Goal: Task Accomplishment & Management: Manage account settings

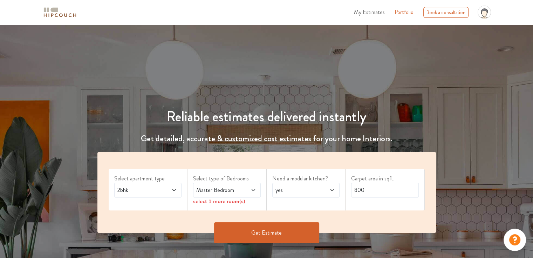
scroll to position [35, 0]
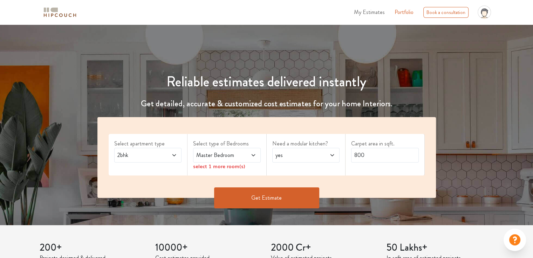
drag, startPoint x: 175, startPoint y: 153, endPoint x: 171, endPoint y: 149, distance: 5.7
click at [175, 153] on icon at bounding box center [174, 156] width 6 height 6
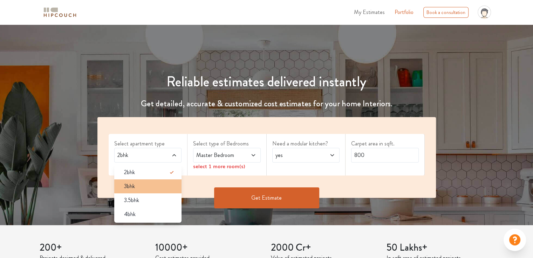
click at [147, 188] on div "3bhk" at bounding box center [149, 186] width 63 height 8
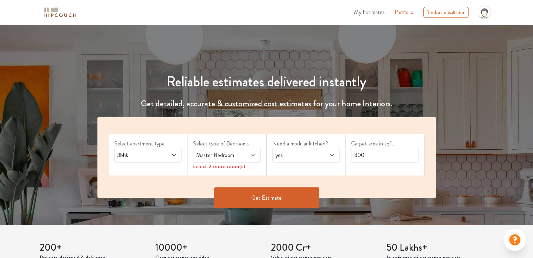
click at [252, 157] on icon at bounding box center [253, 156] width 6 height 6
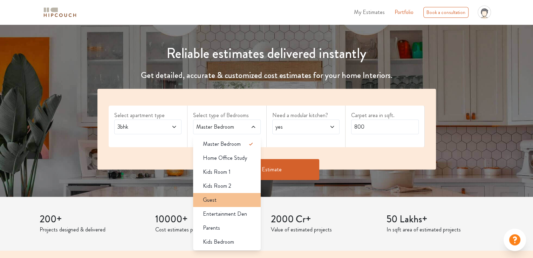
scroll to position [70, 0]
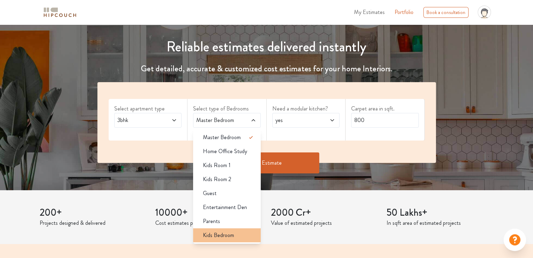
click at [217, 237] on span "Kids Bedroom" at bounding box center [218, 235] width 31 height 8
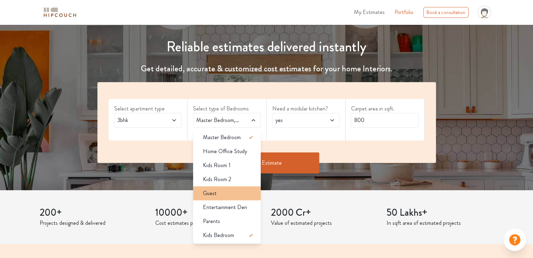
click at [222, 196] on div "Guest" at bounding box center [228, 193] width 63 height 8
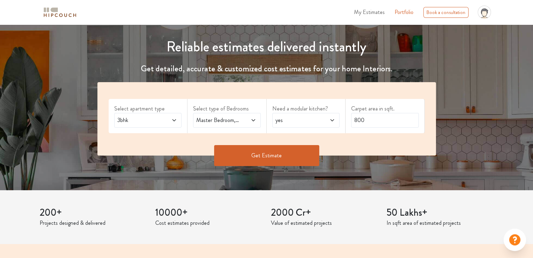
click at [314, 119] on span "yes" at bounding box center [297, 120] width 46 height 8
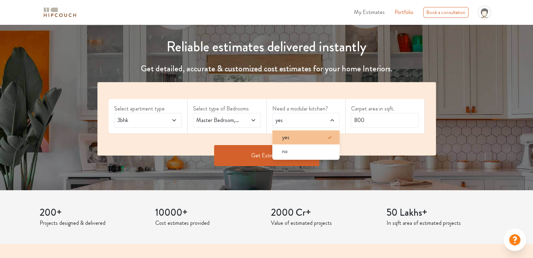
click at [301, 138] on div "yes" at bounding box center [307, 137] width 63 height 8
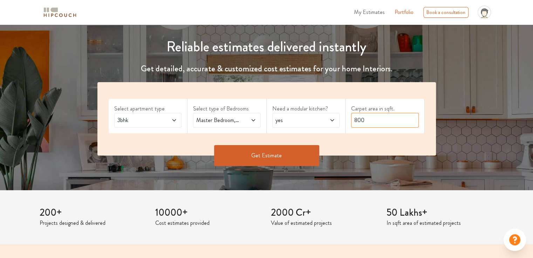
drag, startPoint x: 353, startPoint y: 120, endPoint x: 394, endPoint y: 121, distance: 41.0
click at [394, 121] on input "800" at bounding box center [385, 120] width 68 height 15
type input "1810"
click at [289, 155] on button "Get Estimate" at bounding box center [266, 155] width 105 height 21
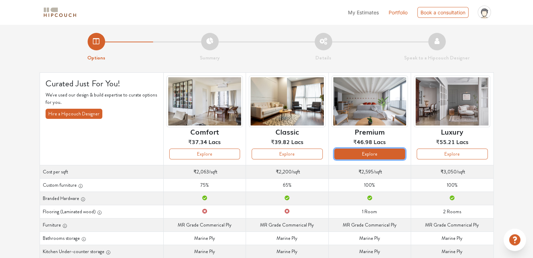
click at [386, 154] on button "Explore" at bounding box center [369, 154] width 71 height 11
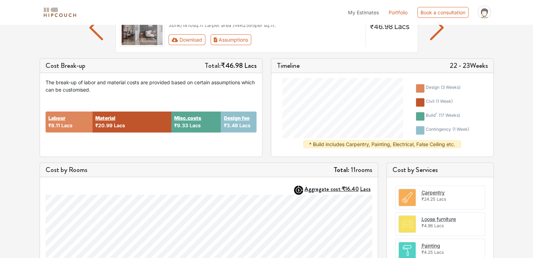
scroll to position [35, 0]
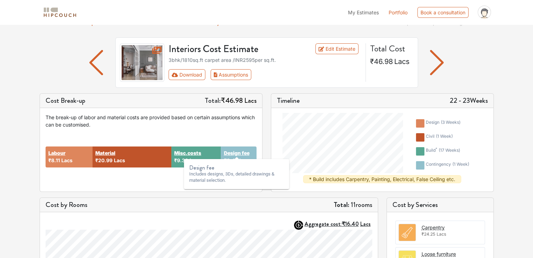
click at [237, 153] on strong "Design fee" at bounding box center [236, 152] width 26 height 7
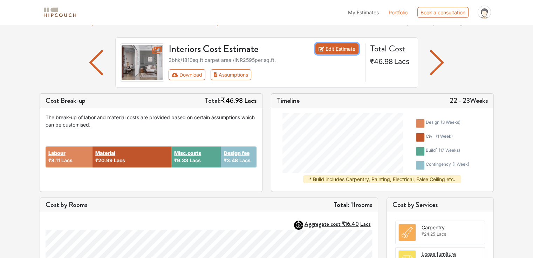
click at [331, 50] on link "Edit Estimate" at bounding box center [336, 48] width 43 height 11
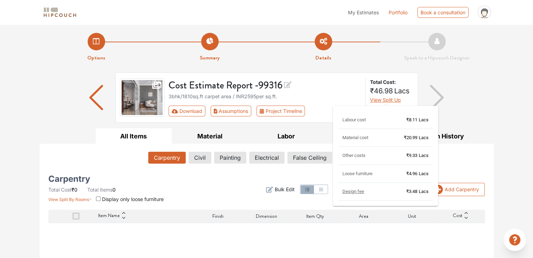
click at [379, 100] on span "View Split Up" at bounding box center [385, 100] width 31 height 6
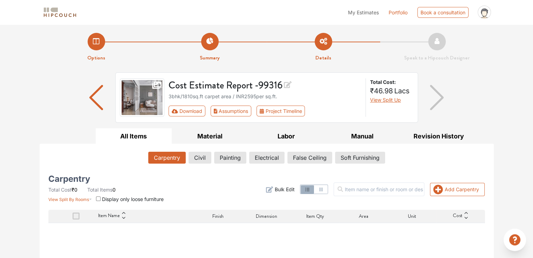
click at [353, 155] on span "Design fee" at bounding box center [361, 154] width 16 height 3
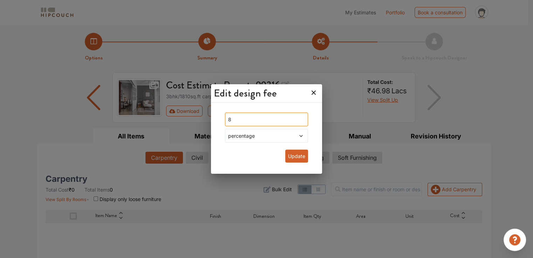
drag, startPoint x: 246, startPoint y: 121, endPoint x: 219, endPoint y: 119, distance: 27.3
click at [219, 119] on div "8 percentage Update" at bounding box center [266, 139] width 111 height 70
type input "0"
click at [294, 159] on button "Update" at bounding box center [296, 156] width 23 height 13
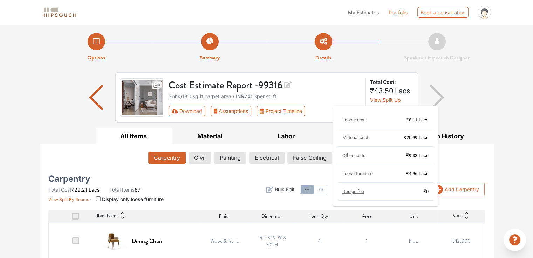
click at [396, 101] on span "View Split Up" at bounding box center [385, 100] width 31 height 6
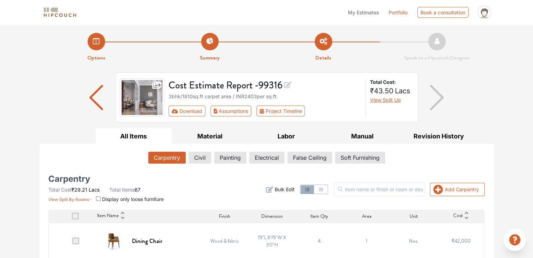
click at [460, 99] on div "Cost Estimate Report - 99316 3bhk / 1810 sq.ft carpet area / INR 2403 per sq.ft…" at bounding box center [267, 100] width 454 height 56
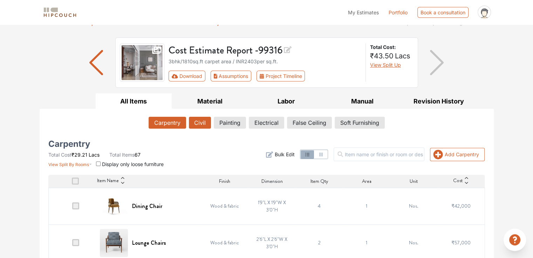
click at [199, 121] on button "Civil" at bounding box center [200, 123] width 22 height 12
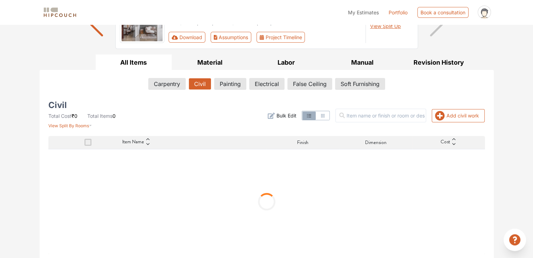
scroll to position [75, 0]
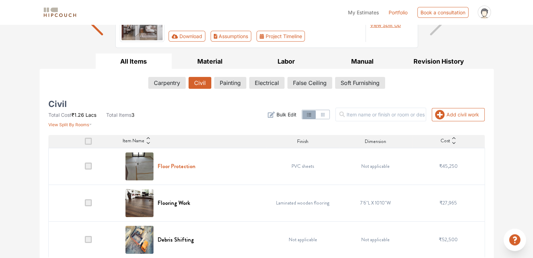
click at [180, 165] on h6 "Floor Protection" at bounding box center [177, 166] width 38 height 7
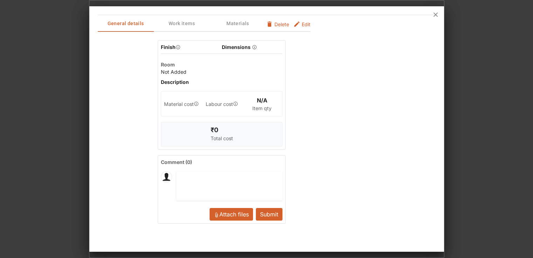
scroll to position [0, 0]
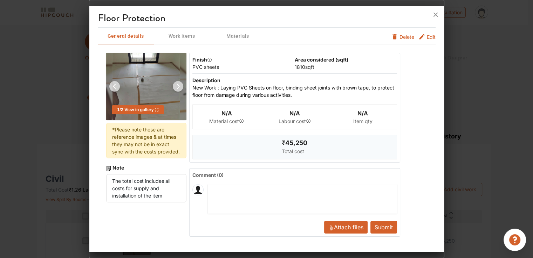
click at [406, 37] on span "Delete" at bounding box center [406, 36] width 15 height 7
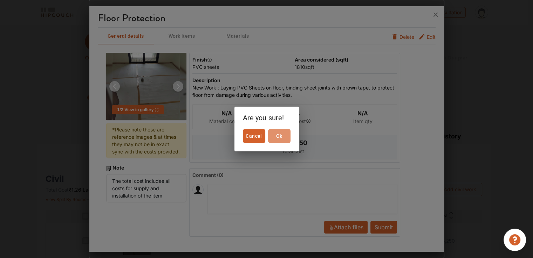
click at [278, 139] on span "Ok" at bounding box center [279, 136] width 17 height 9
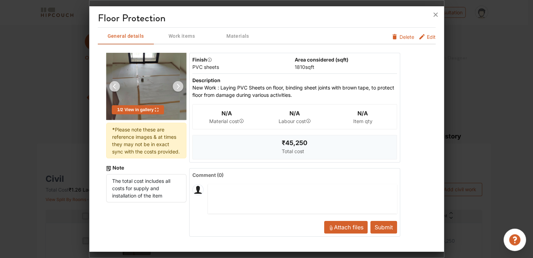
click at [386, 229] on button "Submit" at bounding box center [383, 227] width 27 height 13
click at [434, 13] on icon at bounding box center [435, 14] width 11 height 11
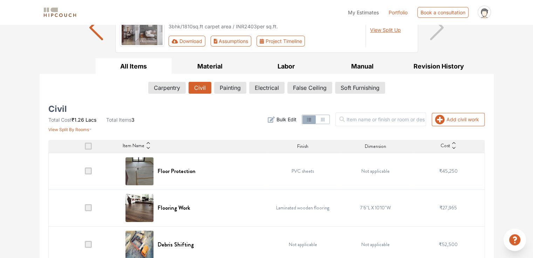
scroll to position [80, 0]
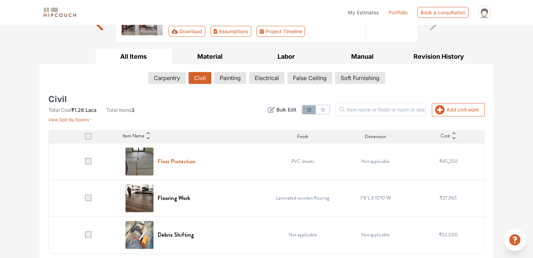
click at [187, 161] on h6 "Floor Protection" at bounding box center [177, 161] width 38 height 7
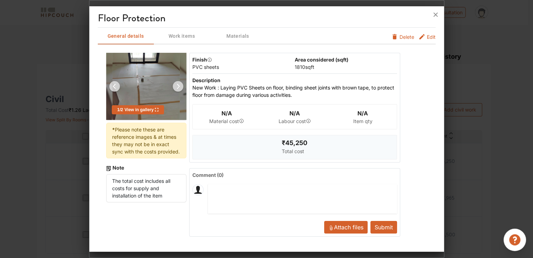
click at [429, 36] on span "Edit" at bounding box center [430, 38] width 9 height 11
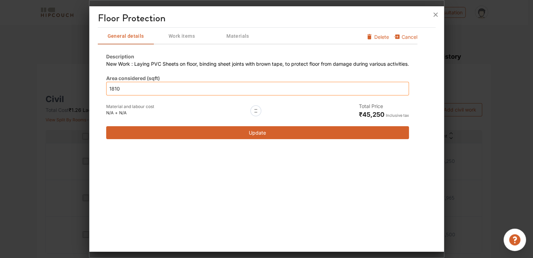
drag, startPoint x: 127, startPoint y: 89, endPoint x: 1, endPoint y: 77, distance: 125.9
click at [89, 77] on div "Floor Protection General details Work items Materials Cancel Delete Description…" at bounding box center [266, 129] width 355 height 258
type input "0"
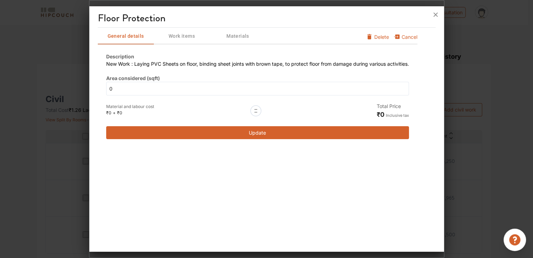
click at [255, 133] on button "Update" at bounding box center [257, 132] width 302 height 13
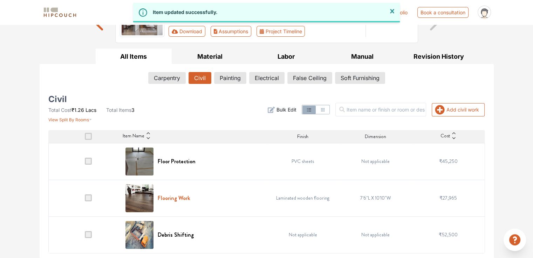
click at [172, 198] on h6 "Flooring Work" at bounding box center [174, 198] width 33 height 7
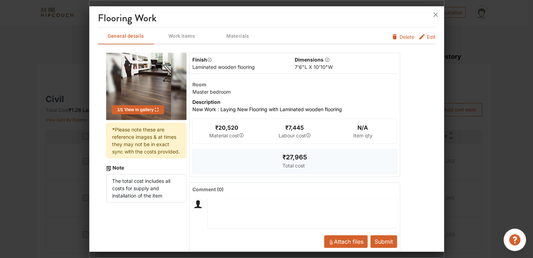
drag, startPoint x: 429, startPoint y: 38, endPoint x: 326, endPoint y: 89, distance: 114.1
click at [428, 38] on span "Edit" at bounding box center [430, 38] width 9 height 11
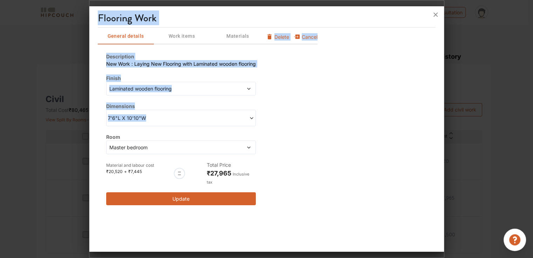
drag, startPoint x: 146, startPoint y: 120, endPoint x: 83, endPoint y: 118, distance: 63.1
click at [89, 118] on div "Flooring Work General details Work items Materials Cancel Delete Description Ne…" at bounding box center [266, 129] width 355 height 258
click at [147, 118] on span "7'6"L X 10'10"W" at bounding box center [144, 117] width 73 height 7
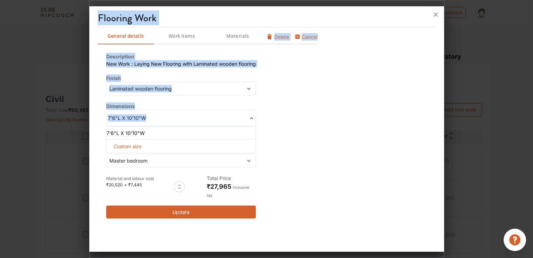
drag, startPoint x: 144, startPoint y: 117, endPoint x: 81, endPoint y: 117, distance: 63.0
click at [89, 117] on div "Flooring Work General details Work items Materials Cancel Delete Description Ne…" at bounding box center [266, 129] width 355 height 258
click at [140, 116] on span "7'6"L X 10'10"W" at bounding box center [144, 117] width 73 height 7
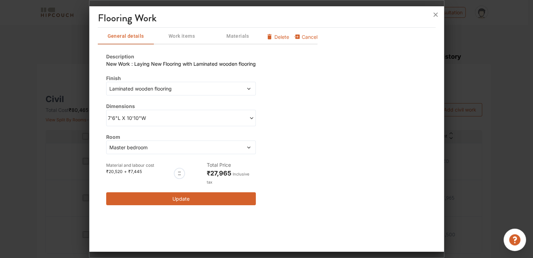
click at [280, 37] on span "Delete" at bounding box center [281, 36] width 15 height 7
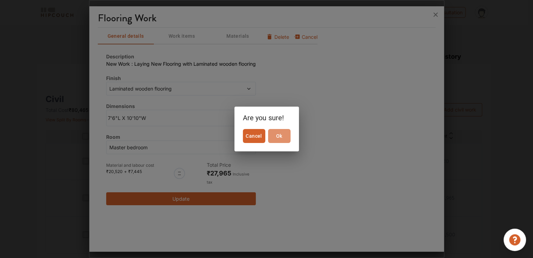
click at [286, 138] on span "Ok" at bounding box center [279, 136] width 17 height 9
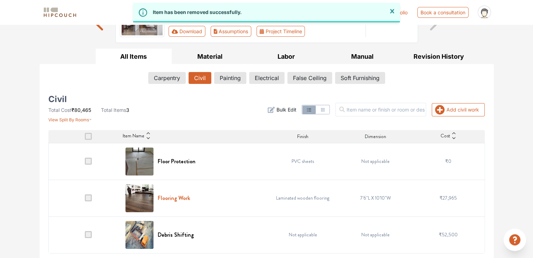
click at [178, 197] on h6 "Flooring Work" at bounding box center [174, 198] width 33 height 7
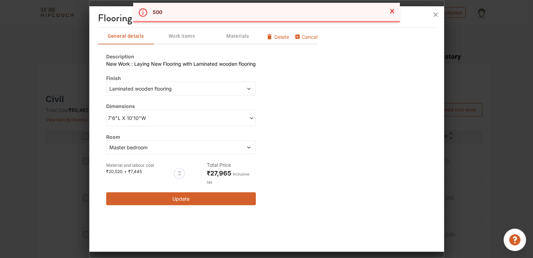
click at [286, 38] on span "Delete" at bounding box center [281, 36] width 15 height 7
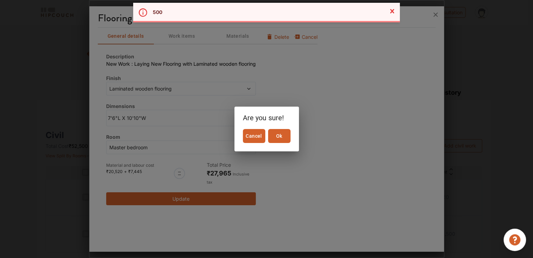
scroll to position [43, 0]
click at [277, 138] on span "Ok" at bounding box center [279, 136] width 17 height 9
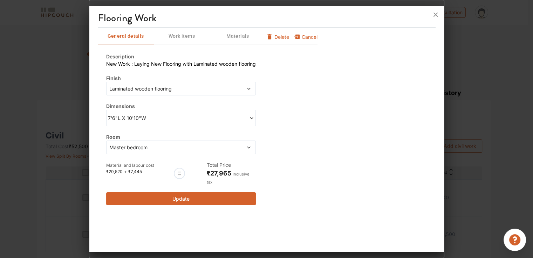
click at [253, 118] on icon at bounding box center [251, 118] width 5 height 5
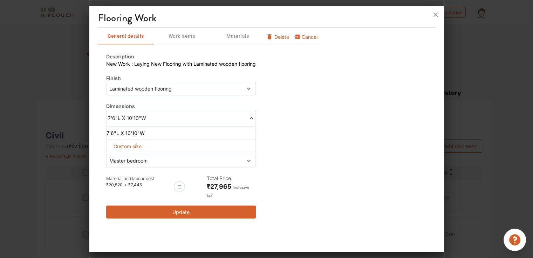
click at [138, 146] on span "Custom size" at bounding box center [128, 146] width 34 height 13
click at [120, 156] on input "text" at bounding box center [120, 158] width 16 height 13
type input "0"
click at [150, 157] on input "text" at bounding box center [155, 158] width 16 height 13
type input "0"
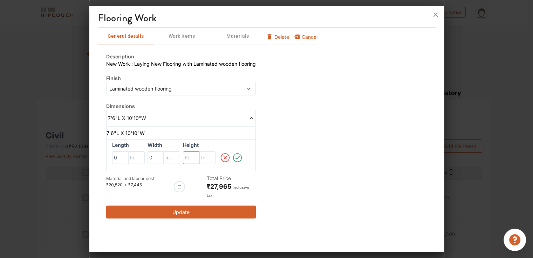
click at [189, 156] on input "text" at bounding box center [191, 158] width 16 height 13
type input "0"
click at [196, 206] on button "Update" at bounding box center [180, 212] width 149 height 13
click at [277, 38] on span "Delete" at bounding box center [281, 36] width 15 height 7
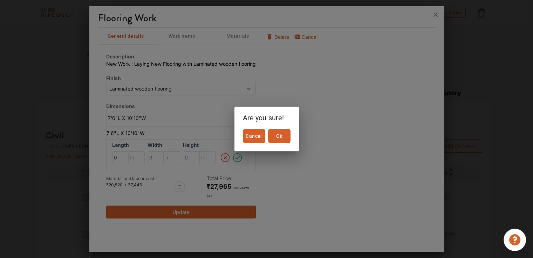
click at [279, 140] on span "Ok" at bounding box center [279, 136] width 17 height 9
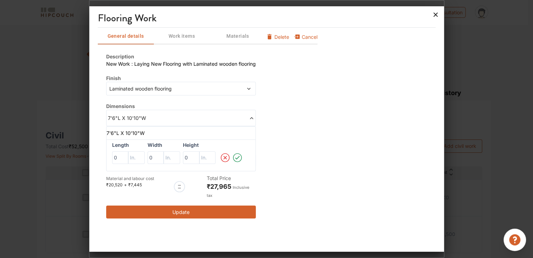
click at [436, 15] on icon at bounding box center [435, 15] width 4 height 4
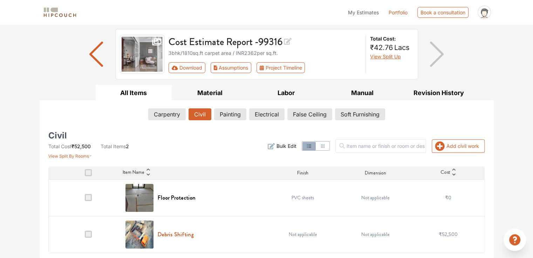
click at [184, 236] on h6 "Debris Shifting" at bounding box center [176, 234] width 36 height 7
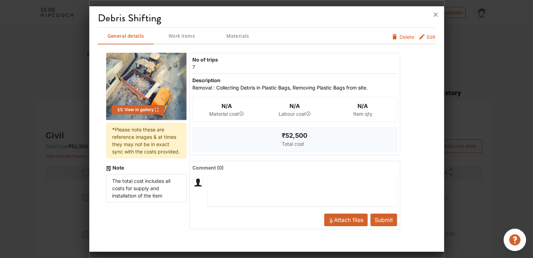
click at [431, 37] on span "Edit" at bounding box center [430, 38] width 9 height 11
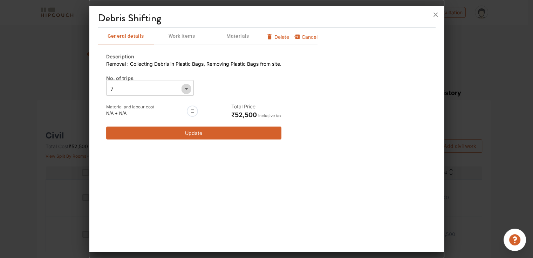
click at [186, 89] on icon "Open" at bounding box center [186, 89] width 8 height 8
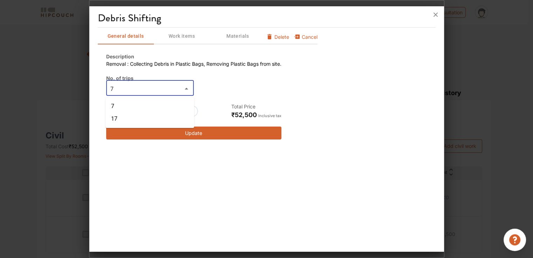
type input "0"
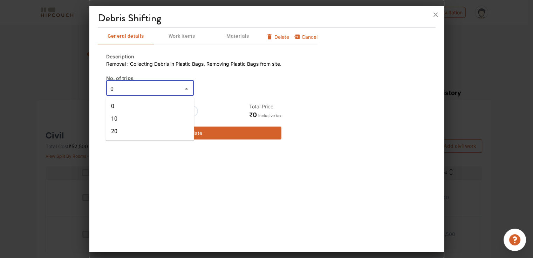
type input "0"
click at [212, 132] on button "Update" at bounding box center [193, 133] width 175 height 13
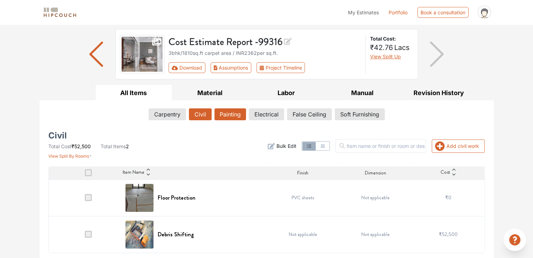
click at [233, 116] on button "Painting" at bounding box center [230, 115] width 32 height 12
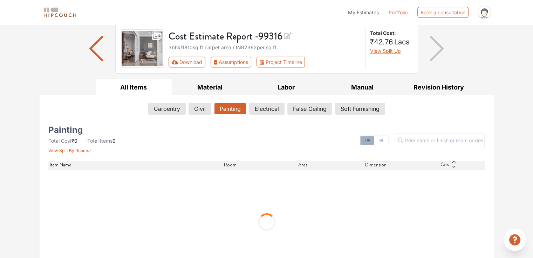
scroll to position [70, 0]
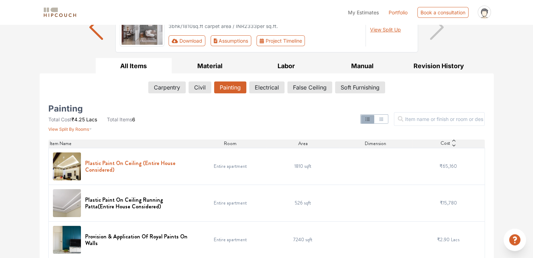
click at [162, 162] on h6 "Plastic Paint On Ceiling (Entire House Considered)" at bounding box center [137, 166] width 105 height 13
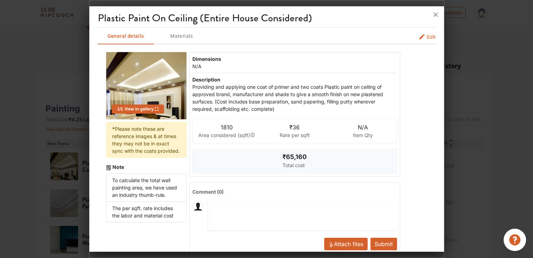
click at [426, 37] on span "Edit" at bounding box center [430, 36] width 9 height 7
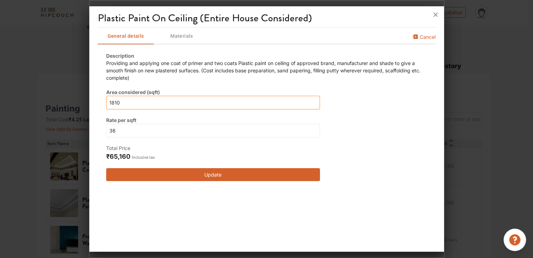
drag, startPoint x: 91, startPoint y: 104, endPoint x: 83, endPoint y: 104, distance: 7.7
click at [89, 104] on div "Plastic Paint On Ceiling (Entire House Considered) General details Materials Ca…" at bounding box center [266, 129] width 355 height 258
type input "0"
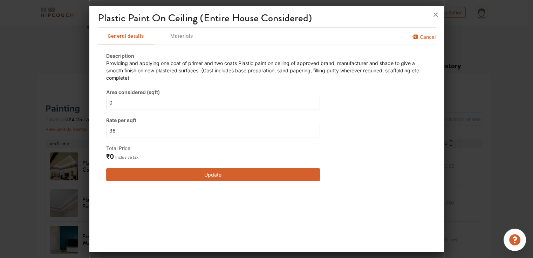
click at [200, 175] on button "Update" at bounding box center [213, 174] width 214 height 13
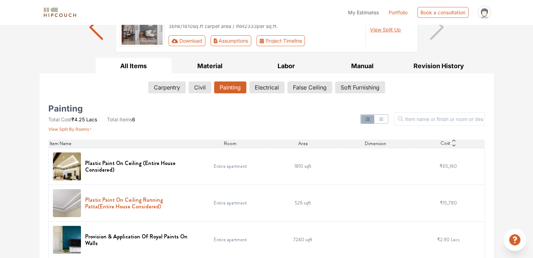
click at [115, 200] on h6 "Plastic Paint On Ceiling Running Patta(Entire House Considered)" at bounding box center [137, 203] width 105 height 13
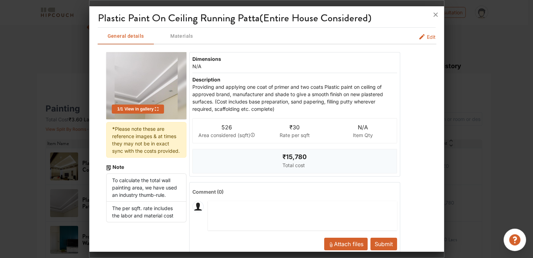
click at [426, 38] on span "Edit" at bounding box center [430, 36] width 9 height 7
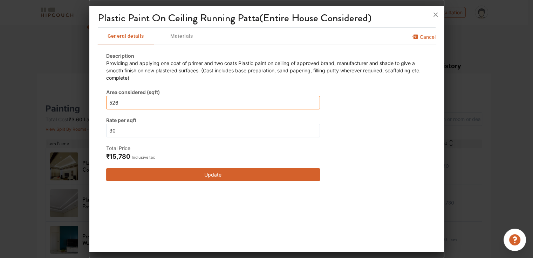
drag, startPoint x: 103, startPoint y: 104, endPoint x: 95, endPoint y: 104, distance: 7.7
click at [95, 104] on div "Plastic Paint On Ceiling Running Patta(Entire House Considered) General details…" at bounding box center [266, 130] width 354 height 243
type input "0"
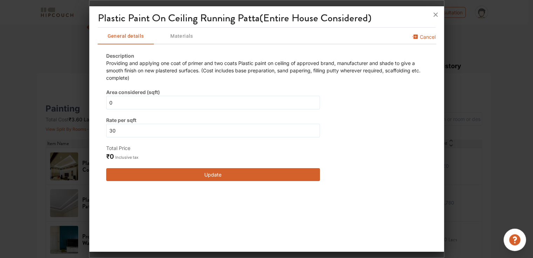
click at [210, 173] on button "Update" at bounding box center [213, 174] width 214 height 13
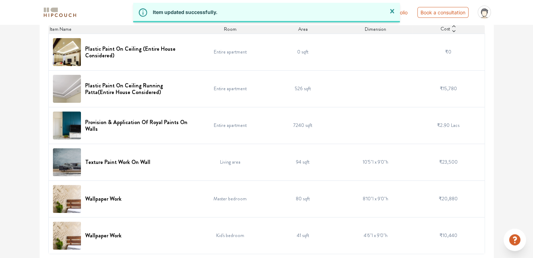
scroll to position [186, 0]
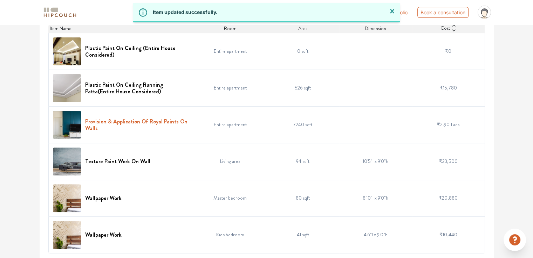
click at [145, 120] on h6 "Provision & Application Of Royal Paints On Walls" at bounding box center [137, 124] width 105 height 13
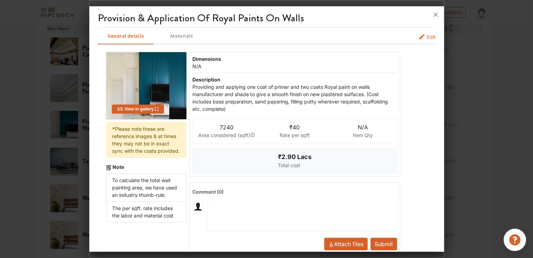
click at [426, 36] on span "Edit" at bounding box center [430, 36] width 9 height 7
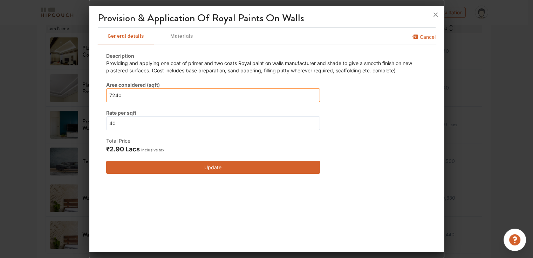
drag, startPoint x: 123, startPoint y: 95, endPoint x: 86, endPoint y: 92, distance: 37.2
click at [89, 92] on div "Provision & Application Of Royal Paints On Walls General details Materials Canc…" at bounding box center [266, 129] width 355 height 258
type input "0"
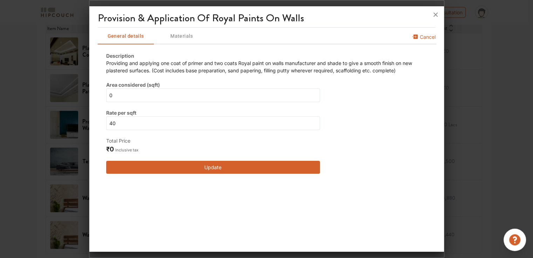
click at [224, 168] on button "Update" at bounding box center [213, 167] width 214 height 13
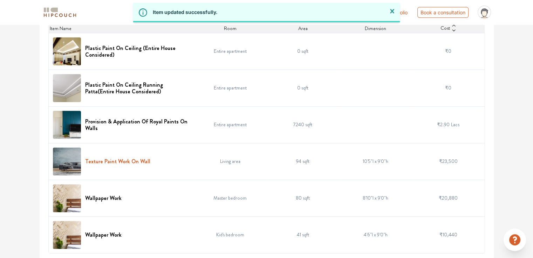
click at [126, 163] on h6 "Texture Paint Work On Wall" at bounding box center [117, 161] width 65 height 7
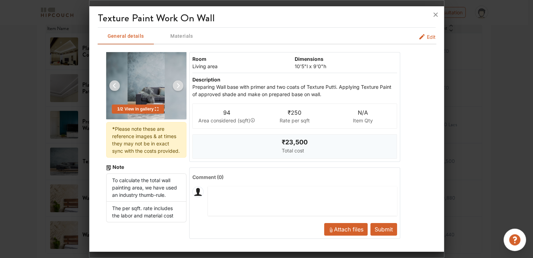
click at [429, 37] on span "Edit" at bounding box center [430, 36] width 9 height 7
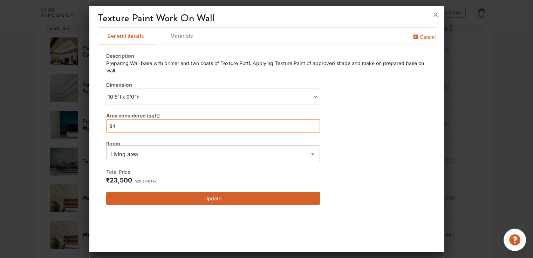
drag, startPoint x: 126, startPoint y: 127, endPoint x: 99, endPoint y: 123, distance: 26.5
click at [99, 123] on div "Description Preparing Wall base with primer and two coats of Texture Putti. App…" at bounding box center [267, 129] width 338 height 170
type input "0"
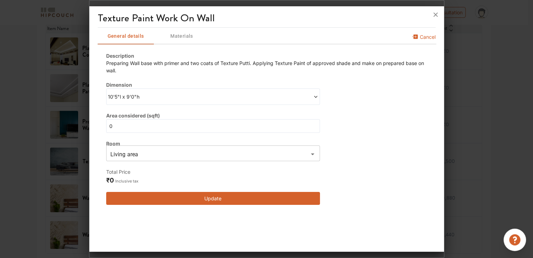
click at [210, 199] on button "Update" at bounding box center [213, 198] width 214 height 13
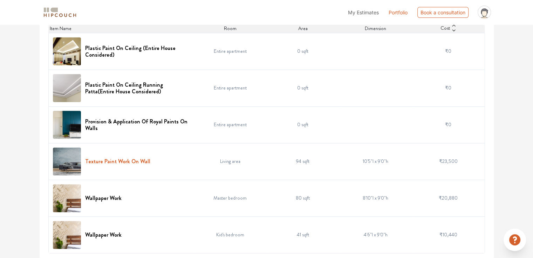
click at [107, 162] on h6 "Texture Paint Work On Wall" at bounding box center [117, 161] width 65 height 7
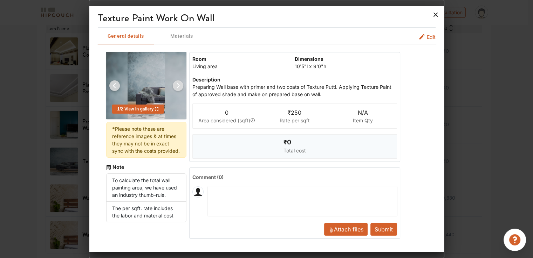
click at [434, 15] on icon at bounding box center [435, 15] width 4 height 4
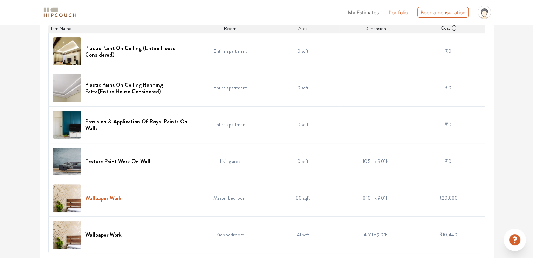
click at [106, 198] on h6 "Wallpaper Work" at bounding box center [103, 198] width 36 height 7
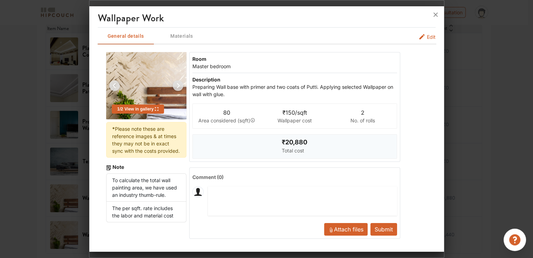
click at [429, 39] on span "Edit" at bounding box center [430, 36] width 9 height 7
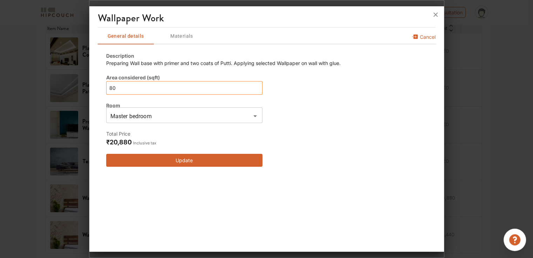
drag, startPoint x: 131, startPoint y: 88, endPoint x: 72, endPoint y: 89, distance: 58.5
click at [89, 89] on div "Wallpaper Work General details Materials Cancel Description Preparing Wall base…" at bounding box center [266, 129] width 355 height 258
type input "0"
click at [210, 161] on button "Update" at bounding box center [184, 160] width 156 height 13
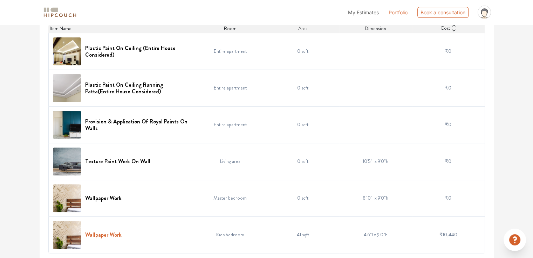
click at [106, 233] on h6 "Wallpaper Work" at bounding box center [103, 235] width 36 height 7
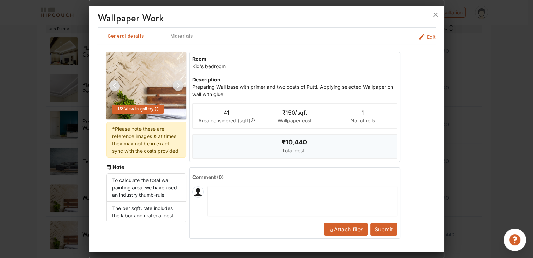
click at [430, 36] on span "Edit" at bounding box center [430, 36] width 9 height 7
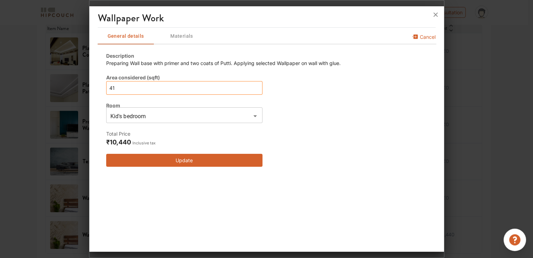
drag, startPoint x: 125, startPoint y: 85, endPoint x: 65, endPoint y: 86, distance: 59.2
click at [89, 86] on div "Wallpaper Work General details Materials Cancel Description Preparing Wall base…" at bounding box center [266, 129] width 355 height 258
type input "0"
click at [192, 162] on button "Update" at bounding box center [184, 160] width 156 height 13
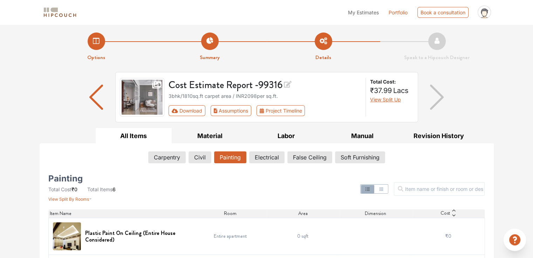
scroll to position [0, 0]
click at [262, 158] on button "Electrical" at bounding box center [266, 158] width 35 height 12
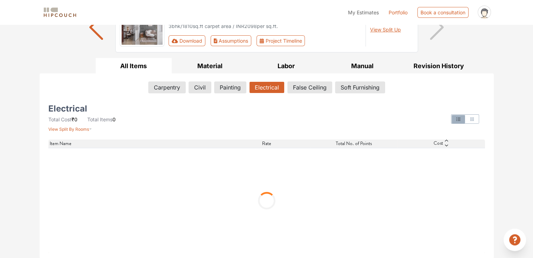
scroll to position [2, 0]
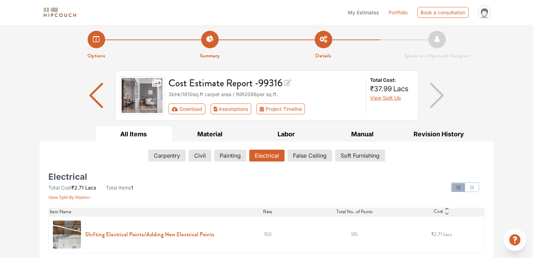
click at [157, 235] on h6 "Shifting Electrical Points/Adding New Electrical Points" at bounding box center [149, 234] width 129 height 7
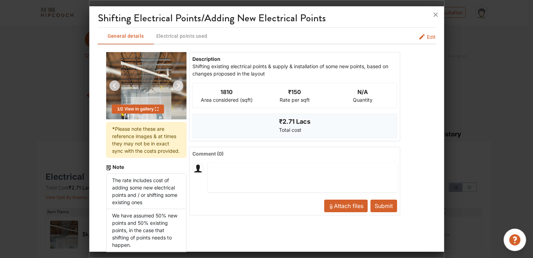
click at [426, 37] on span "Edit" at bounding box center [430, 36] width 9 height 7
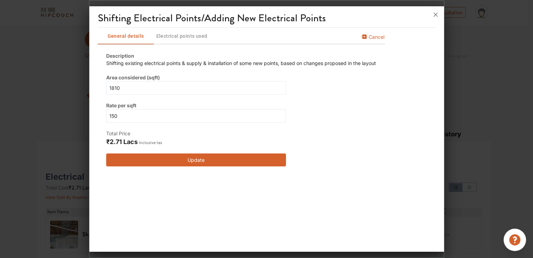
click at [195, 161] on button "Update" at bounding box center [196, 160] width 180 height 13
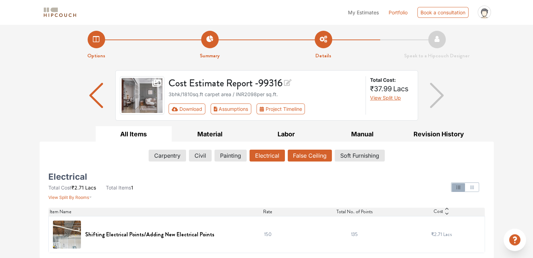
click at [298, 158] on button "False Ceiling" at bounding box center [309, 156] width 44 height 12
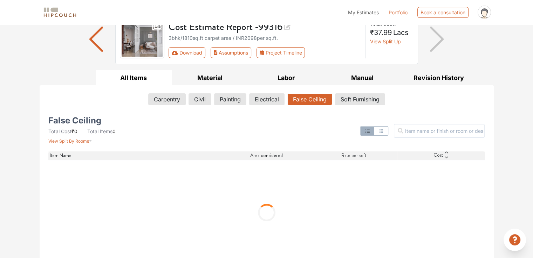
scroll to position [70, 0]
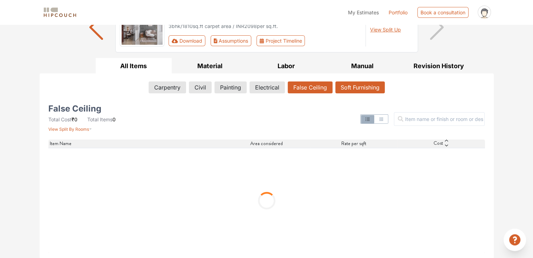
click at [347, 85] on button "Soft Furnishing" at bounding box center [359, 88] width 49 height 12
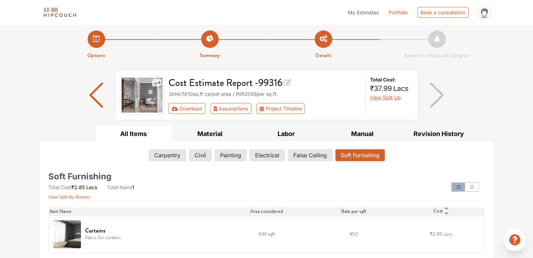
scroll to position [2, 0]
click at [91, 231] on h6 "Curtains" at bounding box center [102, 231] width 35 height 7
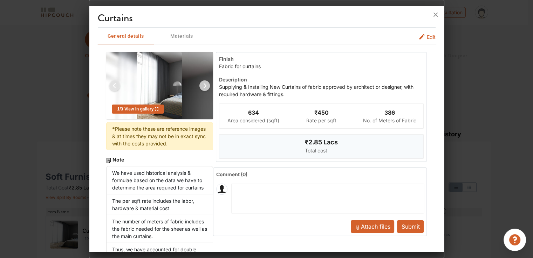
click at [426, 37] on span "Edit" at bounding box center [430, 36] width 9 height 7
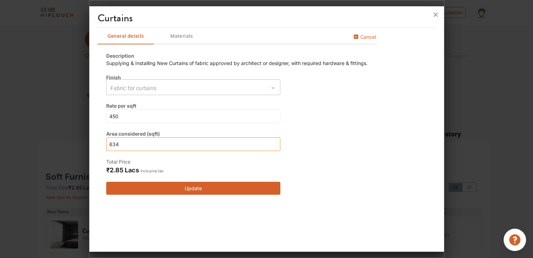
drag, startPoint x: 125, startPoint y: 142, endPoint x: 100, endPoint y: 141, distance: 24.2
click at [100, 141] on div "Description Supplying & Installing New Curtains of fabric approved by architect…" at bounding box center [237, 124] width 278 height 160
type input "0"
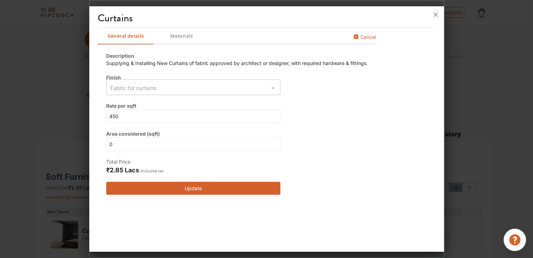
drag, startPoint x: 183, startPoint y: 188, endPoint x: 182, endPoint y: 193, distance: 4.8
click at [183, 188] on div "Description Supplying & Installing New Curtains of fabric approved by architect…" at bounding box center [236, 123] width 261 height 143
click at [181, 194] on button "Update" at bounding box center [193, 188] width 174 height 13
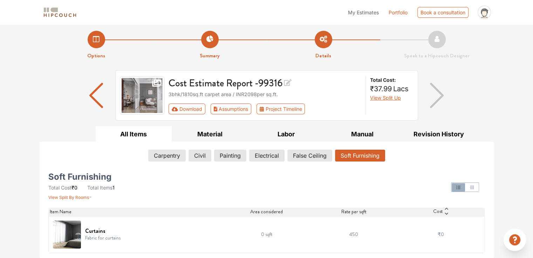
drag, startPoint x: 304, startPoint y: 169, endPoint x: 320, endPoint y: 166, distance: 16.9
click at [303, 169] on div "Soft Furnishing Total Cost ₹0 Total Items 1 View Split By Rooms Item Name Area …" at bounding box center [266, 210] width 445 height 86
click at [370, 156] on button "Soft Furnishing" at bounding box center [359, 156] width 49 height 12
click at [315, 156] on button "False Ceiling" at bounding box center [309, 156] width 44 height 12
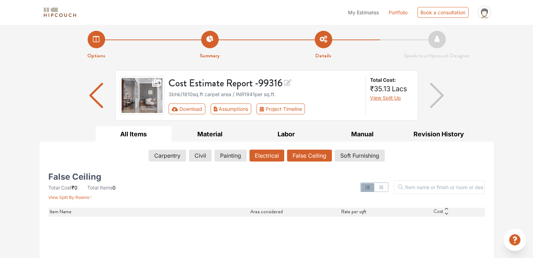
click at [267, 156] on button "Electrical" at bounding box center [266, 156] width 35 height 12
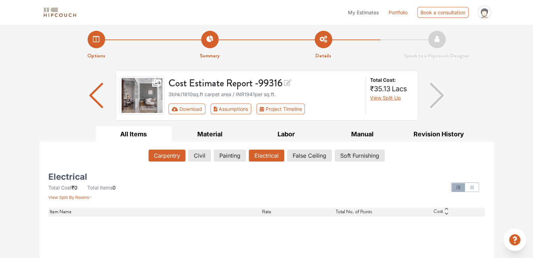
click at [166, 155] on button "Carpentry" at bounding box center [166, 156] width 37 height 12
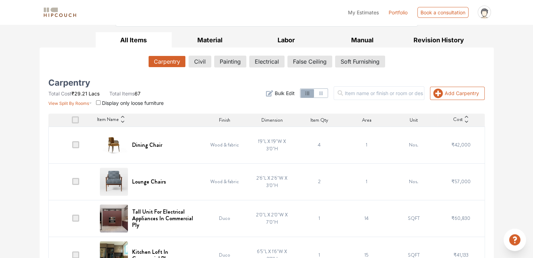
scroll to position [110, 0]
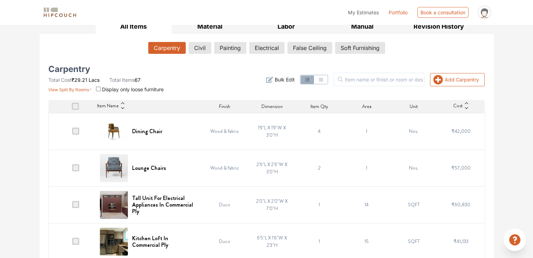
click at [76, 130] on span at bounding box center [75, 131] width 7 height 7
click at [72, 133] on input "checkbox" at bounding box center [72, 133] width 0 height 0
click at [75, 170] on span at bounding box center [75, 168] width 7 height 7
click at [72, 170] on input "checkbox" at bounding box center [72, 170] width 0 height 0
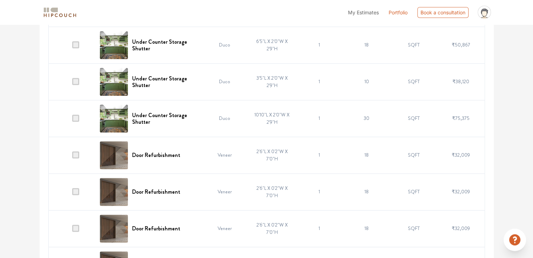
scroll to position [565, 0]
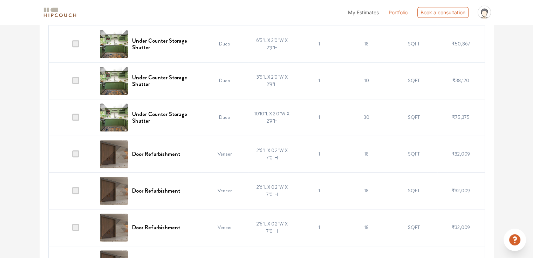
click at [76, 151] on span at bounding box center [75, 154] width 7 height 7
click at [72, 156] on input "checkbox" at bounding box center [72, 156] width 0 height 0
click at [76, 188] on span at bounding box center [75, 190] width 7 height 7
click at [72, 193] on input "checkbox" at bounding box center [72, 193] width 0 height 0
click at [78, 229] on span at bounding box center [75, 227] width 7 height 7
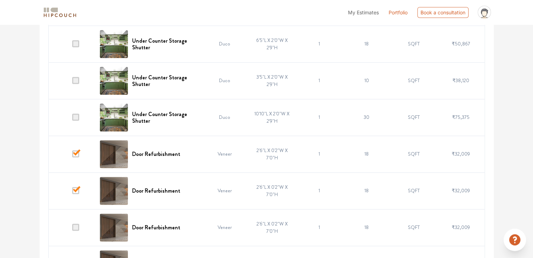
click at [72, 229] on input "checkbox" at bounding box center [72, 229] width 0 height 0
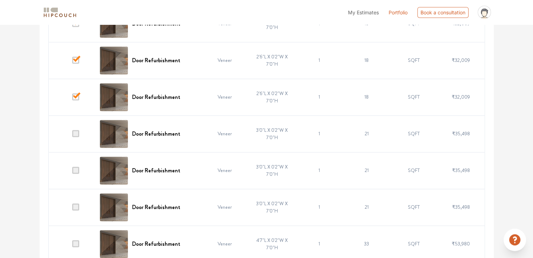
scroll to position [705, 0]
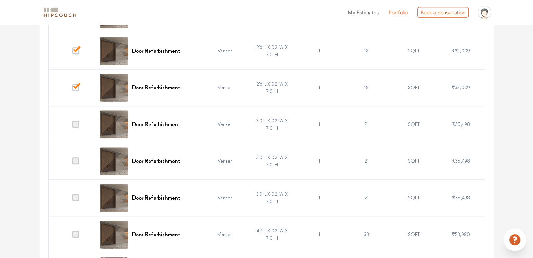
click at [75, 124] on span at bounding box center [75, 124] width 7 height 7
click at [72, 126] on input "checkbox" at bounding box center [72, 126] width 0 height 0
click at [74, 159] on span at bounding box center [75, 161] width 7 height 7
click at [72, 163] on input "checkbox" at bounding box center [72, 163] width 0 height 0
click at [74, 196] on span at bounding box center [75, 197] width 7 height 7
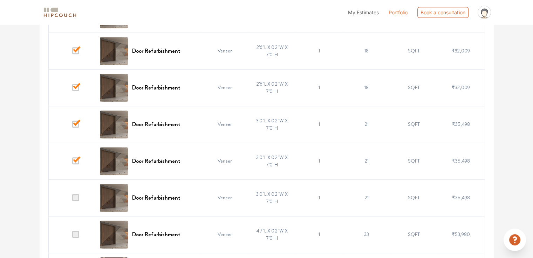
click at [72, 200] on input "checkbox" at bounding box center [72, 200] width 0 height 0
click at [75, 233] on span at bounding box center [75, 234] width 7 height 7
click at [72, 236] on input "checkbox" at bounding box center [72, 236] width 0 height 0
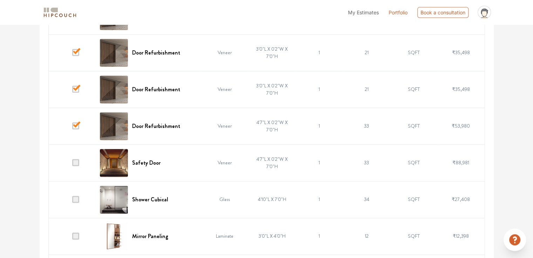
scroll to position [845, 0]
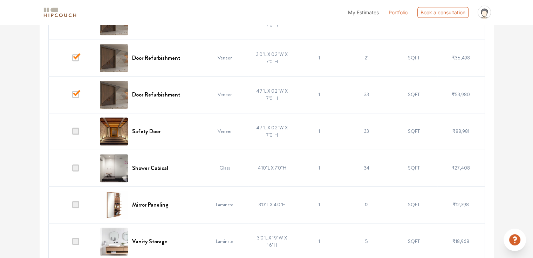
click at [74, 131] on span at bounding box center [75, 131] width 7 height 7
click at [72, 133] on input "checkbox" at bounding box center [72, 133] width 0 height 0
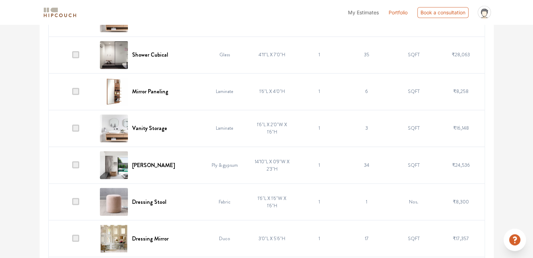
scroll to position [1195, 0]
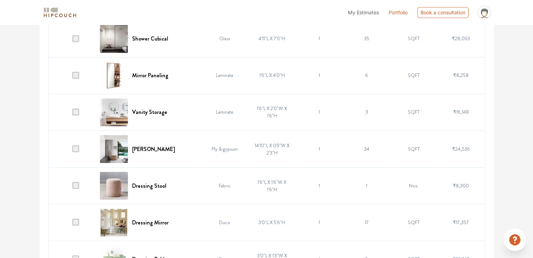
click at [74, 184] on span at bounding box center [75, 185] width 7 height 7
click at [72, 187] on input "checkbox" at bounding box center [72, 187] width 0 height 0
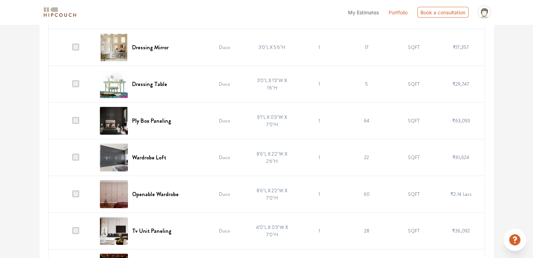
scroll to position [1405, 0]
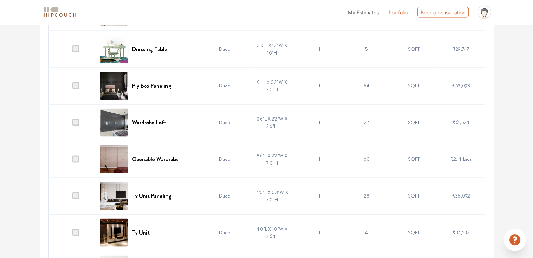
click at [74, 121] on span at bounding box center [75, 122] width 7 height 7
click at [72, 124] on input "checkbox" at bounding box center [72, 124] width 0 height 0
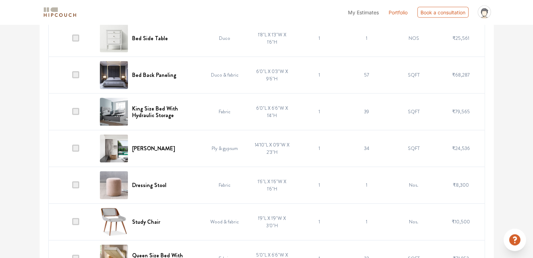
scroll to position [1650, 0]
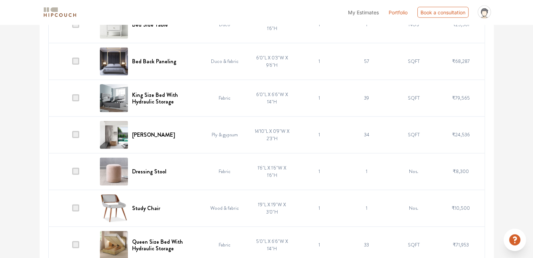
click at [76, 97] on span at bounding box center [75, 98] width 7 height 7
click at [72, 100] on input "checkbox" at bounding box center [72, 100] width 0 height 0
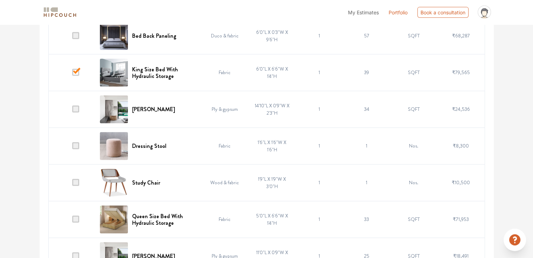
scroll to position [1685, 0]
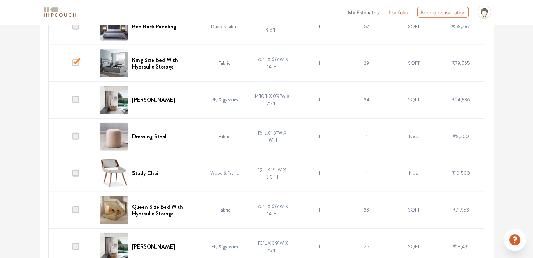
click at [77, 170] on span at bounding box center [75, 173] width 7 height 7
click at [72, 175] on input "checkbox" at bounding box center [72, 175] width 0 height 0
click at [76, 135] on span at bounding box center [75, 136] width 7 height 7
click at [72, 138] on input "checkbox" at bounding box center [72, 138] width 0 height 0
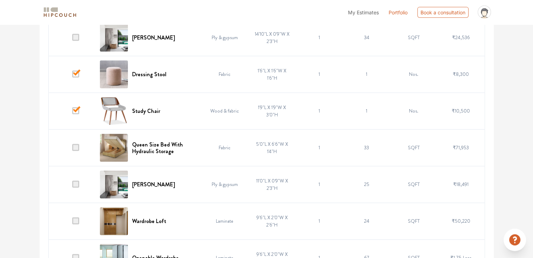
scroll to position [1755, 0]
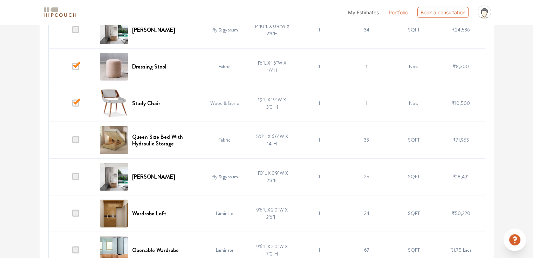
click at [74, 137] on span at bounding box center [75, 140] width 7 height 7
click at [72, 142] on input "checkbox" at bounding box center [72, 142] width 0 height 0
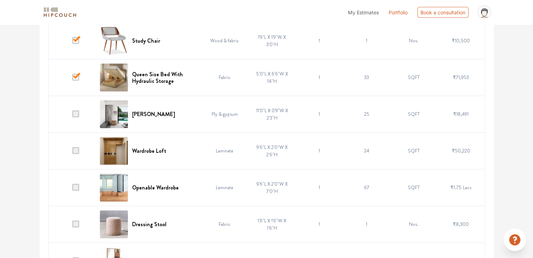
scroll to position [1825, 0]
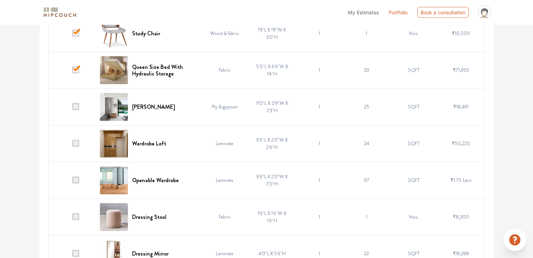
click at [76, 140] on span at bounding box center [75, 143] width 7 height 7
click at [72, 145] on input "checkbox" at bounding box center [72, 145] width 0 height 0
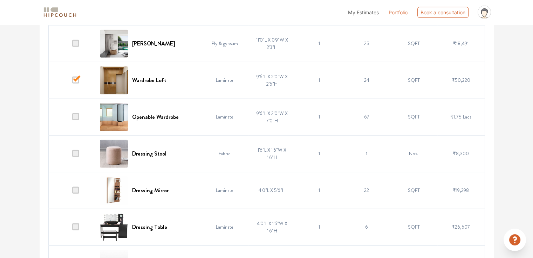
scroll to position [1895, 0]
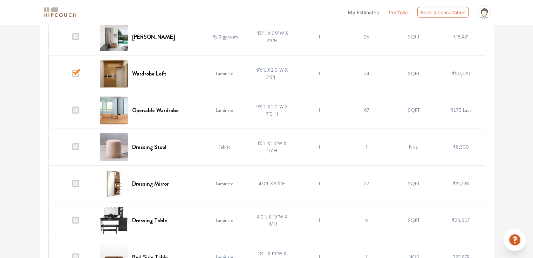
click at [75, 108] on span at bounding box center [75, 110] width 7 height 7
click at [72, 112] on input "checkbox" at bounding box center [72, 112] width 0 height 0
click at [76, 144] on span at bounding box center [75, 147] width 7 height 7
click at [72, 149] on input "checkbox" at bounding box center [72, 149] width 0 height 0
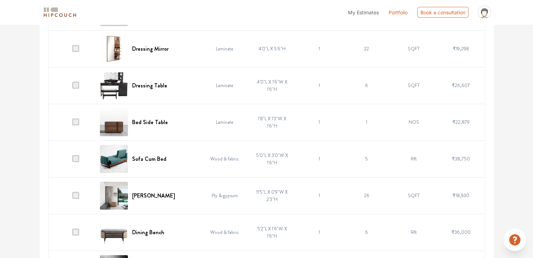
scroll to position [2036, 0]
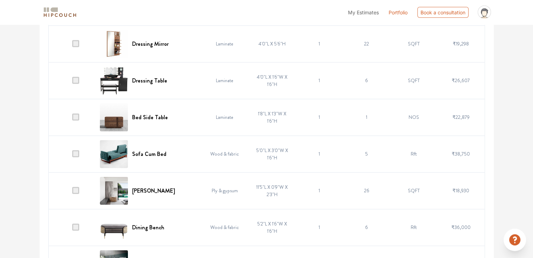
click at [76, 151] on span at bounding box center [75, 154] width 7 height 7
click at [72, 156] on input "checkbox" at bounding box center [72, 156] width 0 height 0
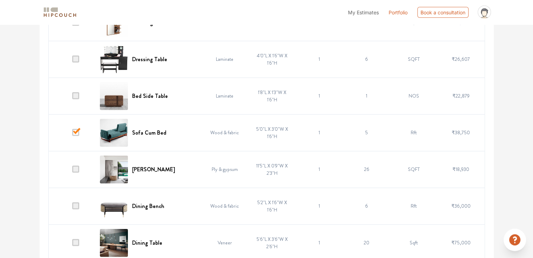
scroll to position [2106, 0]
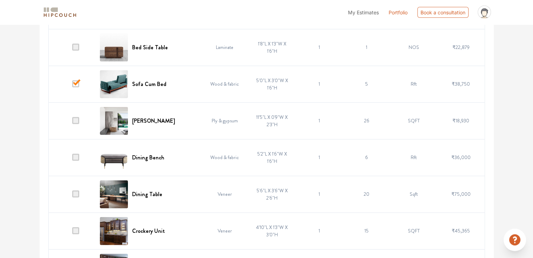
click at [77, 155] on span at bounding box center [75, 157] width 7 height 7
click at [72, 159] on input "checkbox" at bounding box center [72, 159] width 0 height 0
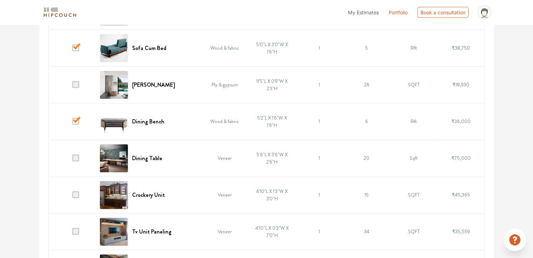
scroll to position [2176, 0]
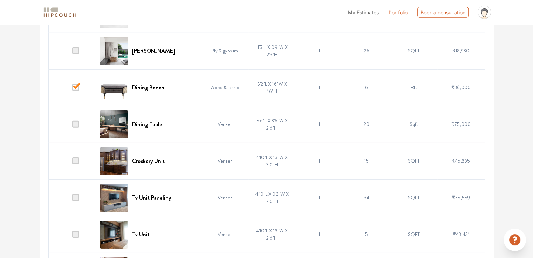
click at [76, 121] on span at bounding box center [75, 124] width 7 height 7
click at [72, 126] on input "checkbox" at bounding box center [72, 126] width 0 height 0
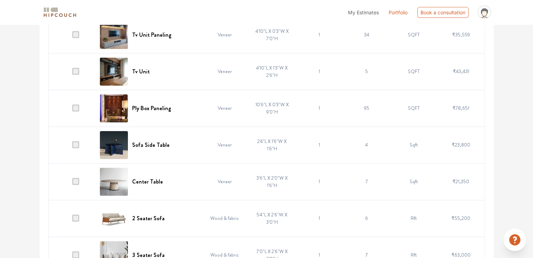
scroll to position [2351, 0]
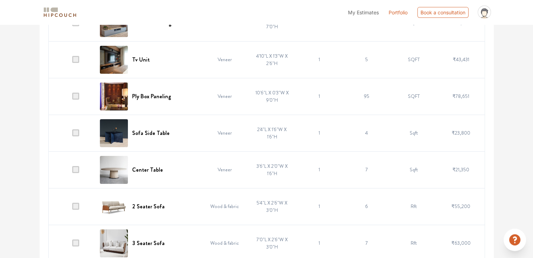
click at [75, 130] on span at bounding box center [75, 133] width 7 height 7
click at [72, 135] on input "checkbox" at bounding box center [72, 135] width 0 height 0
click at [76, 167] on span at bounding box center [75, 169] width 7 height 7
click at [72, 172] on input "checkbox" at bounding box center [72, 172] width 0 height 0
click at [76, 203] on span at bounding box center [75, 206] width 7 height 7
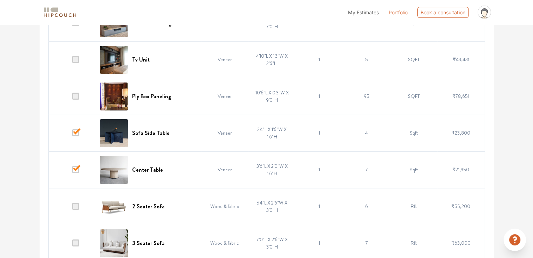
click at [72, 208] on input "checkbox" at bounding box center [72, 208] width 0 height 0
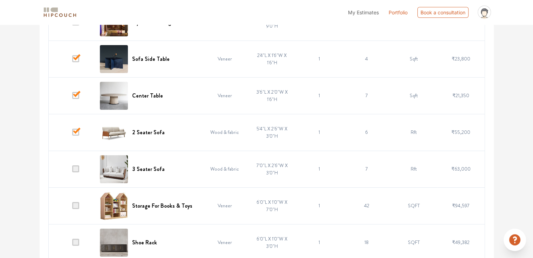
scroll to position [2428, 0]
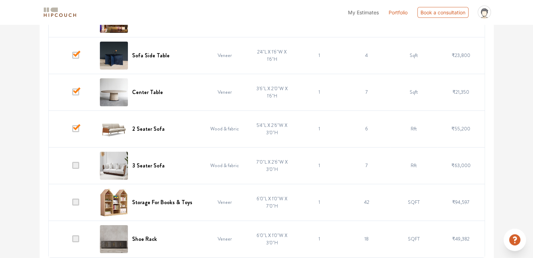
click at [74, 163] on span at bounding box center [75, 165] width 7 height 7
click at [72, 167] on input "checkbox" at bounding box center [72, 167] width 0 height 0
click at [76, 236] on span at bounding box center [75, 239] width 7 height 7
click at [72, 241] on input "checkbox" at bounding box center [72, 241] width 0 height 0
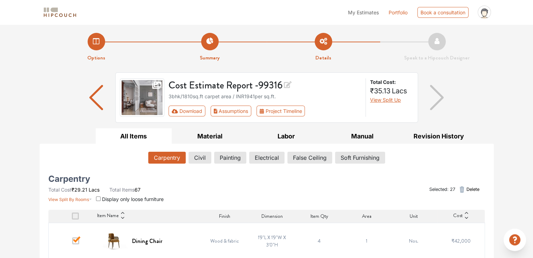
scroll to position [0, 0]
click at [476, 189] on span "Delete" at bounding box center [472, 189] width 13 height 7
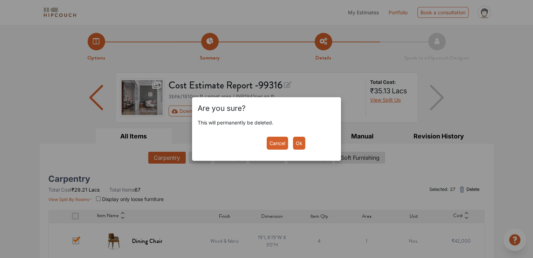
click at [301, 143] on button "Ok" at bounding box center [299, 143] width 12 height 13
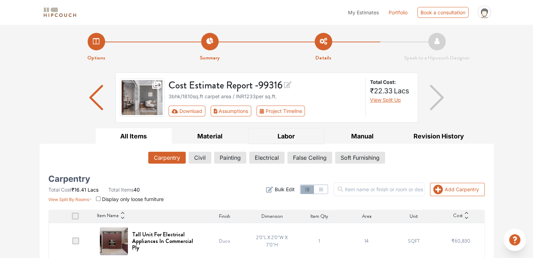
click at [301, 141] on button "Labor" at bounding box center [286, 136] width 76 height 16
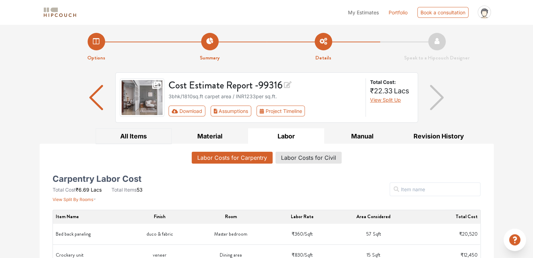
click at [132, 137] on button "All Items" at bounding box center [134, 136] width 76 height 16
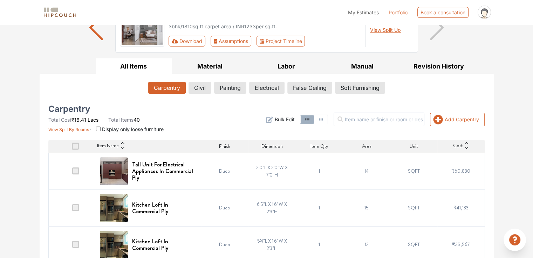
scroll to position [140, 0]
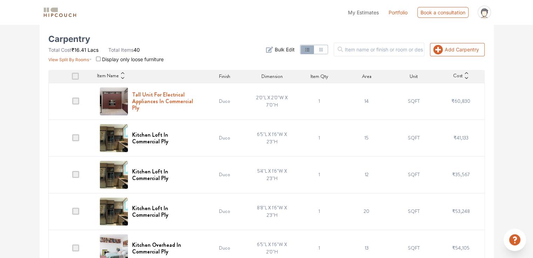
click at [146, 93] on h6 "Tall Unit For Electrical Appliances In Commercial Ply" at bounding box center [164, 101] width 65 height 20
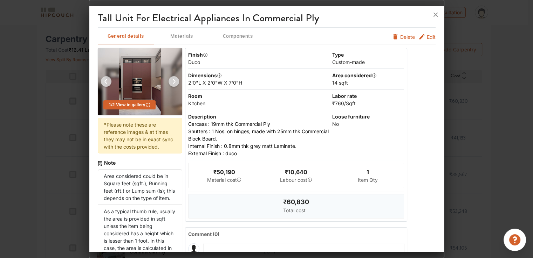
click at [426, 36] on span "Edit" at bounding box center [430, 36] width 9 height 7
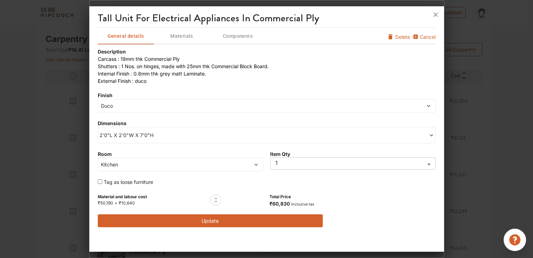
click at [125, 136] on span "2'0"L X 2'0"W X 7'0"H" at bounding box center [182, 135] width 167 height 7
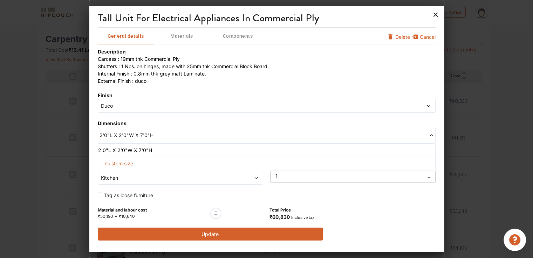
click at [435, 16] on icon at bounding box center [435, 14] width 11 height 11
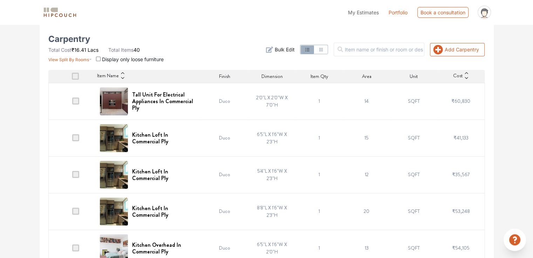
click at [367, 12] on span "My Estimates" at bounding box center [363, 12] width 31 height 6
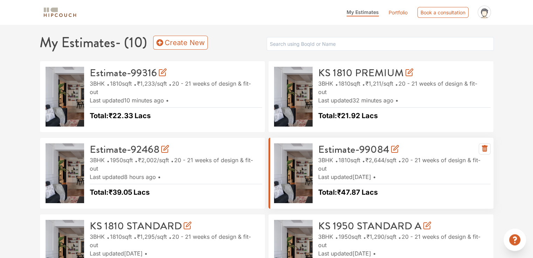
click at [362, 155] on span "1810 sqft" at bounding box center [349, 160] width 23 height 11
click at [335, 155] on span "3BHK" at bounding box center [326, 160] width 17 height 11
click at [327, 152] on h3 "Estimate-99084" at bounding box center [358, 150] width 81 height 13
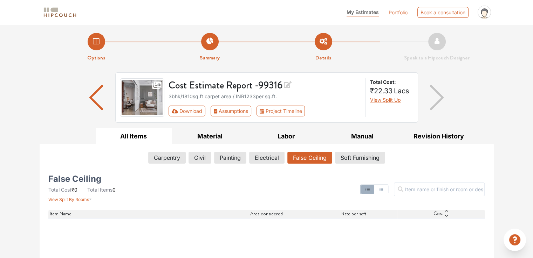
scroll to position [70, 0]
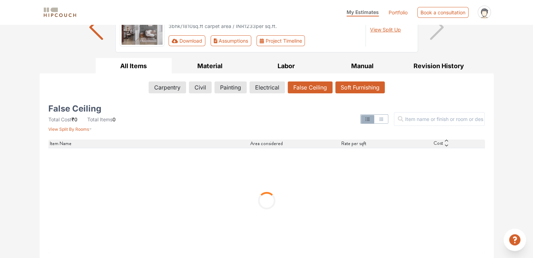
click at [367, 86] on button "Soft Furnishing" at bounding box center [359, 88] width 49 height 12
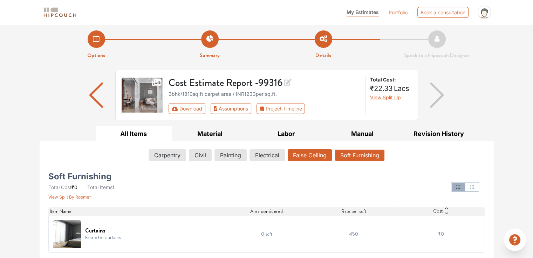
scroll to position [2, 0]
click at [316, 154] on button "False Ceiling" at bounding box center [309, 156] width 44 height 12
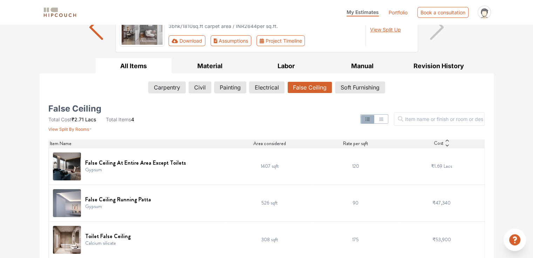
scroll to position [105, 0]
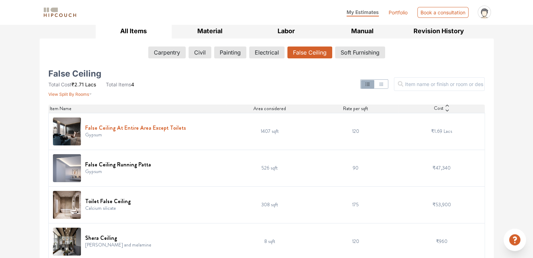
click at [139, 127] on h6 "False Ceiling At Entire Area Except Toilets" at bounding box center [135, 128] width 101 height 7
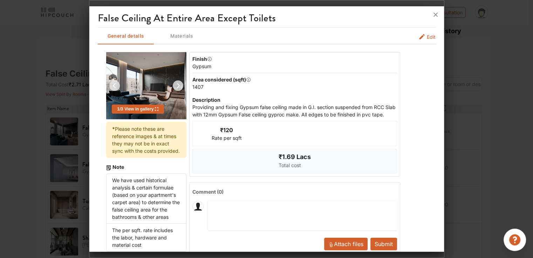
click at [426, 38] on span "Edit" at bounding box center [430, 36] width 9 height 7
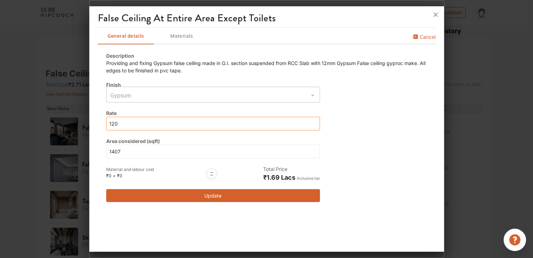
drag, startPoint x: 120, startPoint y: 124, endPoint x: 97, endPoint y: 122, distance: 23.1
click at [98, 122] on div "Description Providing and fixing Gypsum false ceiling made in G.I. section susp…" at bounding box center [267, 127] width 338 height 167
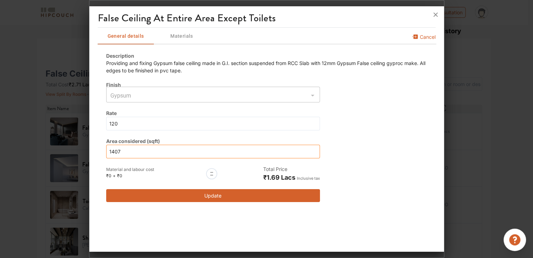
drag, startPoint x: 124, startPoint y: 151, endPoint x: 97, endPoint y: 151, distance: 26.6
click at [98, 151] on div "Description Providing and fixing Gypsum false ceiling made in G.I. section susp…" at bounding box center [267, 127] width 338 height 167
type input "0"
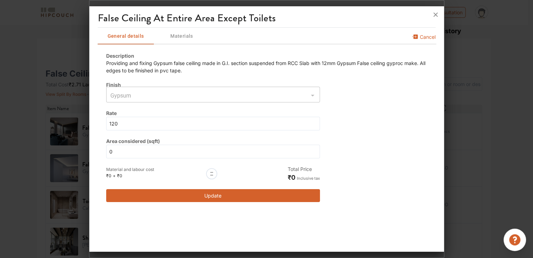
click at [216, 194] on button "Update" at bounding box center [213, 195] width 214 height 13
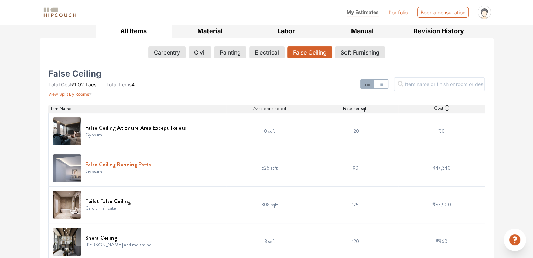
click at [133, 163] on h6 "False Ceiling Running Patta" at bounding box center [118, 164] width 66 height 7
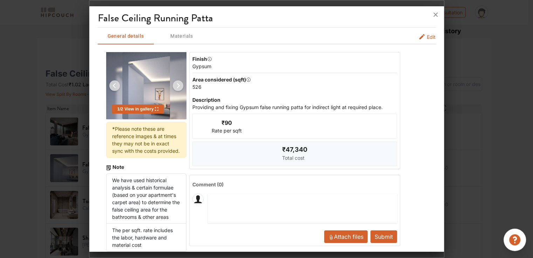
click at [427, 37] on span "Edit" at bounding box center [430, 36] width 9 height 7
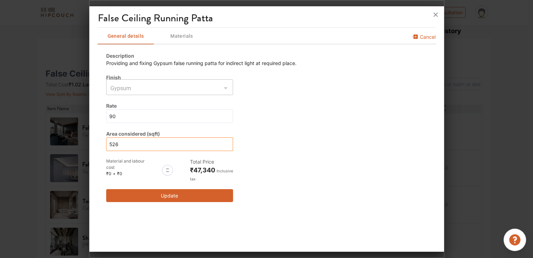
drag, startPoint x: 121, startPoint y: 146, endPoint x: 101, endPoint y: 146, distance: 20.0
click at [101, 146] on div "Description Providing and fixing Gypsum false running patta for indirect light …" at bounding box center [267, 127] width 338 height 167
type input "0"
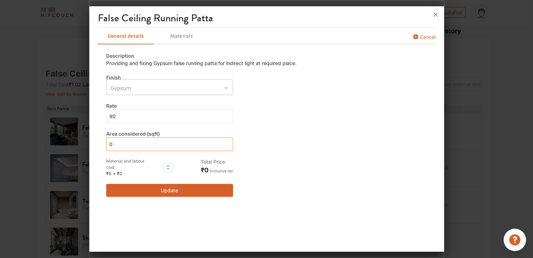
type input "0"
click at [171, 191] on button "Update" at bounding box center [169, 190] width 127 height 13
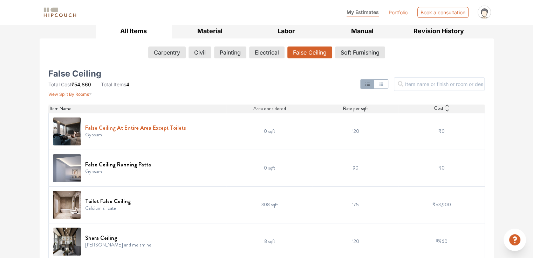
click at [159, 128] on h6 "False Ceiling At Entire Area Except Toilets" at bounding box center [135, 128] width 101 height 7
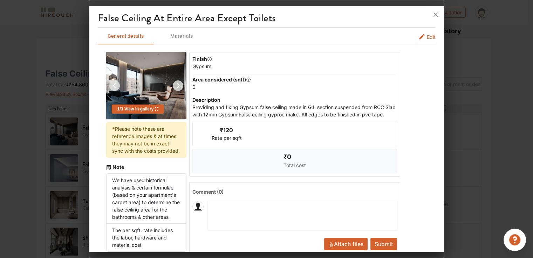
click at [426, 37] on span "Edit" at bounding box center [430, 36] width 9 height 7
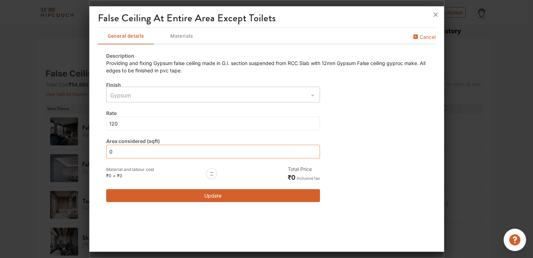
drag, startPoint x: 119, startPoint y: 152, endPoint x: 94, endPoint y: 151, distance: 25.2
click at [94, 151] on div "False Ceiling At Entire Area Except Toilets General details Materials Cancel De…" at bounding box center [266, 130] width 354 height 243
type input "1"
type input "18"
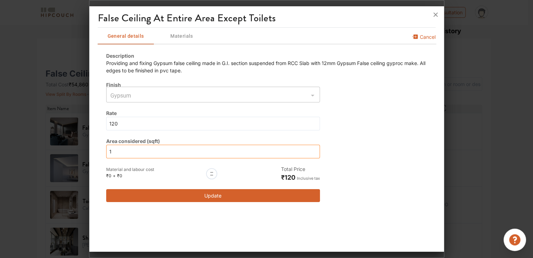
type input "18"
type input "181"
type input "1810"
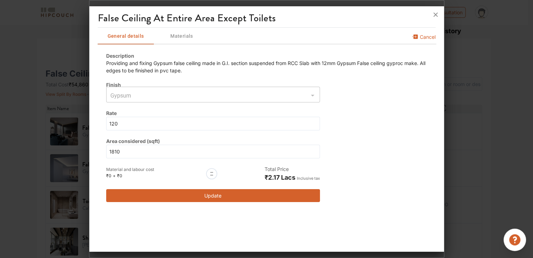
click at [203, 194] on button "Update" at bounding box center [213, 195] width 214 height 13
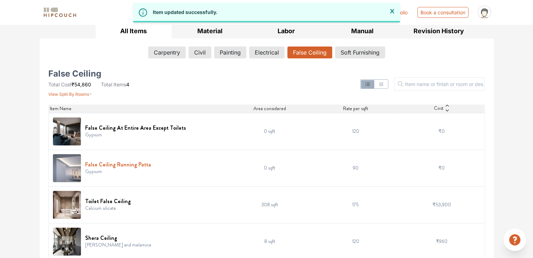
click at [128, 165] on h6 "False Ceiling Running Patta" at bounding box center [118, 164] width 66 height 7
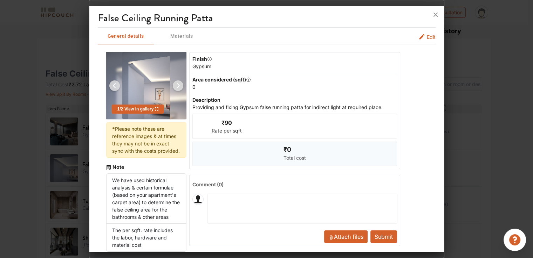
click at [426, 37] on span "Edit" at bounding box center [430, 36] width 9 height 7
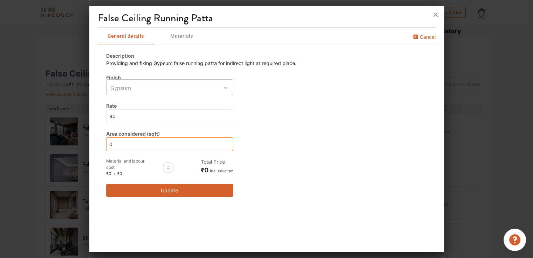
drag, startPoint x: 121, startPoint y: 145, endPoint x: 76, endPoint y: 146, distance: 45.9
click at [89, 146] on div "False Ceiling Running Patta General details Materials Cancel Description Provid…" at bounding box center [266, 129] width 355 height 258
type input "5"
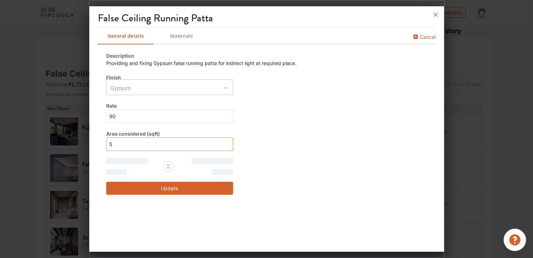
type input "52"
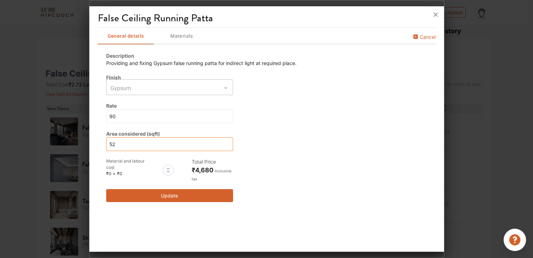
type input "56"
click at [112, 145] on input "56" at bounding box center [169, 145] width 127 height 14
type input "526"
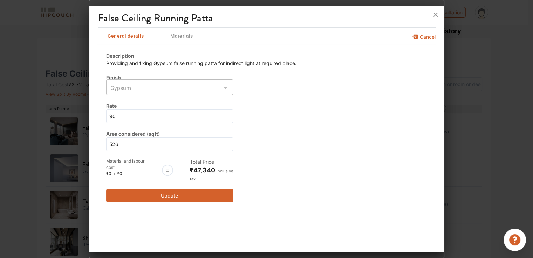
click at [170, 193] on button "Update" at bounding box center [169, 195] width 127 height 13
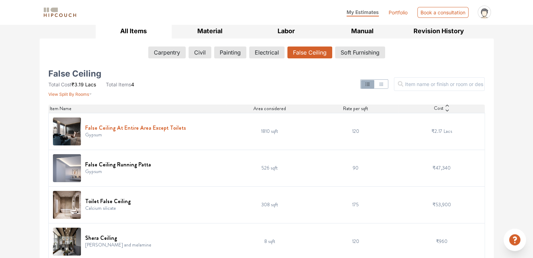
click at [122, 126] on h6 "False Ceiling At Entire Area Except Toilets" at bounding box center [135, 128] width 101 height 7
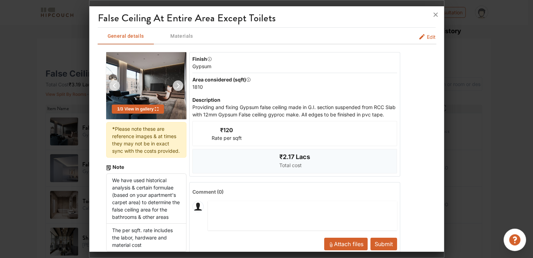
click at [426, 36] on span "Edit" at bounding box center [430, 36] width 9 height 7
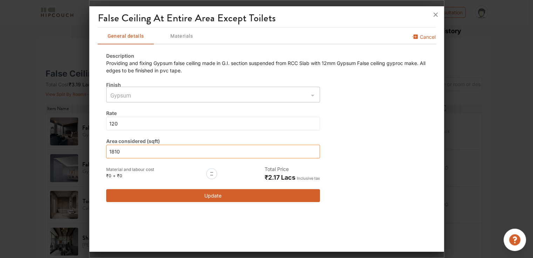
drag, startPoint x: 120, startPoint y: 151, endPoint x: 90, endPoint y: 147, distance: 30.3
click at [91, 147] on div "False Ceiling At Entire Area Except Toilets General details Materials Cancel De…" at bounding box center [266, 130] width 354 height 243
type input "1"
type input "14"
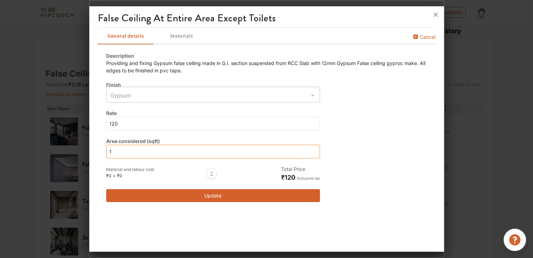
type input "14"
type input "140"
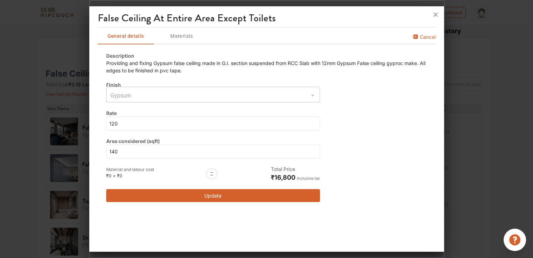
click at [207, 247] on div "False Ceiling At Entire Area Except Toilets General details Materials Cancel De…" at bounding box center [266, 130] width 354 height 243
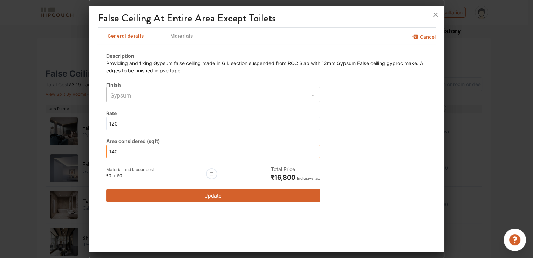
click at [130, 152] on input "140" at bounding box center [213, 152] width 214 height 14
type input "1407"
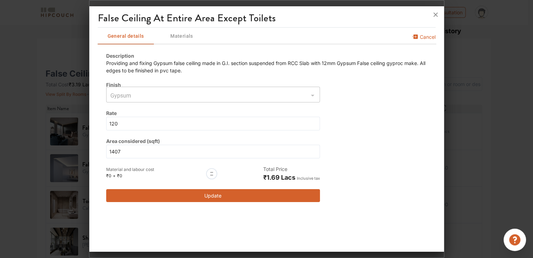
click at [210, 196] on button "Update" at bounding box center [213, 195] width 214 height 13
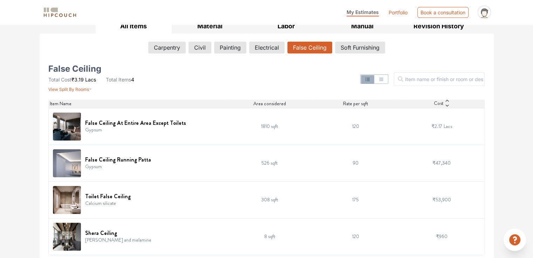
scroll to position [112, 0]
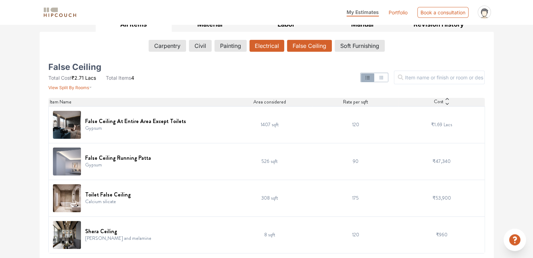
click at [265, 49] on button "Electrical" at bounding box center [266, 46] width 35 height 12
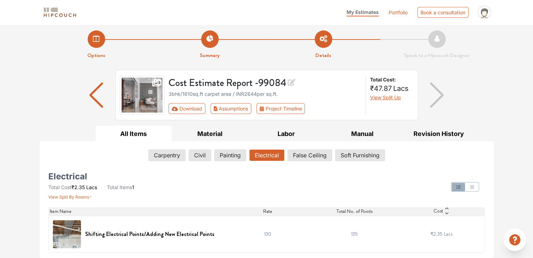
scroll to position [2, 0]
click at [154, 235] on h6 "Shifting Electrical Points/Adding New Electrical Points" at bounding box center [149, 234] width 129 height 7
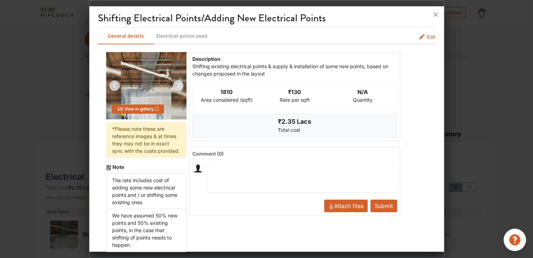
click at [426, 39] on span "Edit" at bounding box center [430, 36] width 9 height 7
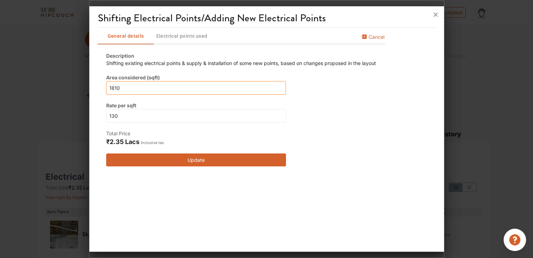
drag, startPoint x: 128, startPoint y: 89, endPoint x: 63, endPoint y: 81, distance: 65.9
click at [89, 81] on div "Shifting Electrical Points/Adding New Electrical Points General details Electri…" at bounding box center [266, 129] width 355 height 258
click at [207, 161] on button "Update" at bounding box center [196, 160] width 180 height 13
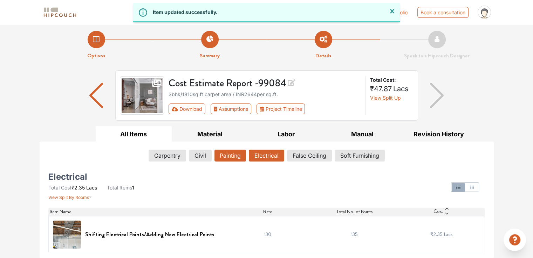
click at [229, 157] on button "Painting" at bounding box center [230, 156] width 32 height 12
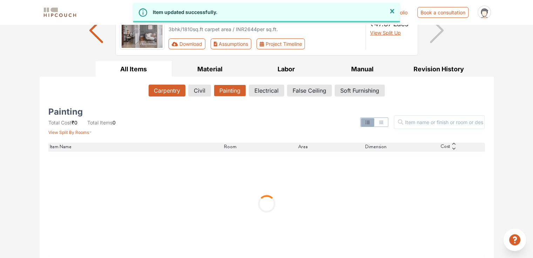
scroll to position [70, 0]
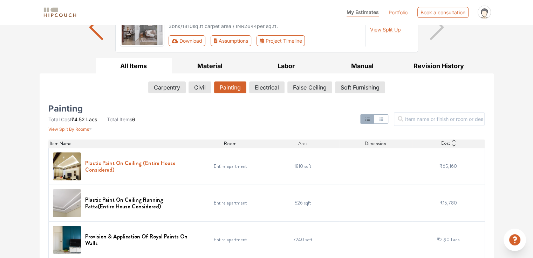
click at [120, 162] on h6 "Plastic Paint On Ceiling (Entire House Considered)" at bounding box center [137, 166] width 105 height 13
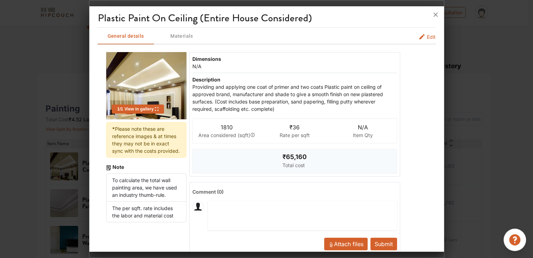
click at [426, 36] on span "Edit" at bounding box center [430, 36] width 9 height 7
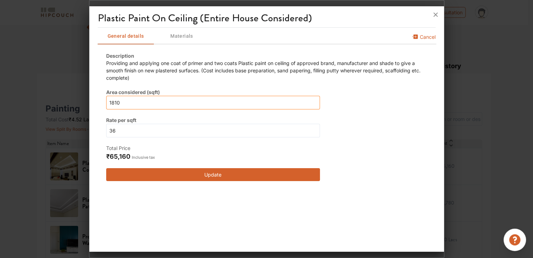
drag, startPoint x: 120, startPoint y: 105, endPoint x: 92, endPoint y: 97, distance: 29.8
click at [92, 97] on div "Plastic Paint On Ceiling (Entire House Considered) General details Materials Ca…" at bounding box center [266, 130] width 354 height 243
type input "0"
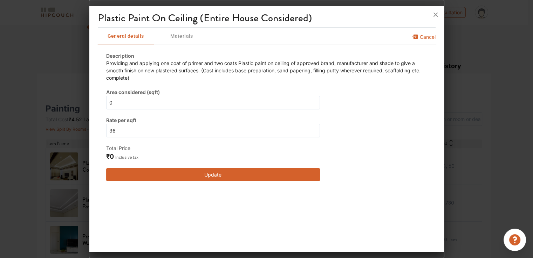
click at [231, 177] on button "Update" at bounding box center [213, 174] width 214 height 13
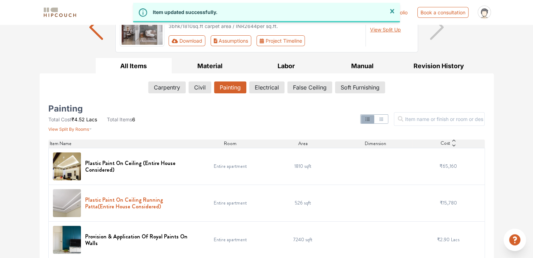
click at [115, 199] on h6 "Plastic Paint On Ceiling Running Patta(Entire House Considered)" at bounding box center [137, 203] width 105 height 13
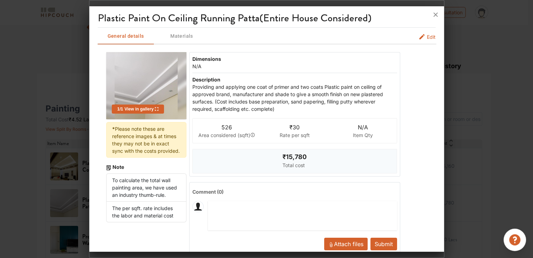
click at [426, 35] on span "Edit" at bounding box center [430, 36] width 9 height 7
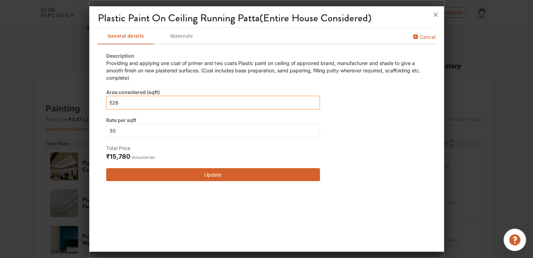
drag, startPoint x: 123, startPoint y: 104, endPoint x: 73, endPoint y: 98, distance: 50.0
click at [89, 98] on div "Plastic Paint On Ceiling Running Patta(Entire House Considered) General details…" at bounding box center [266, 129] width 355 height 258
type input "0"
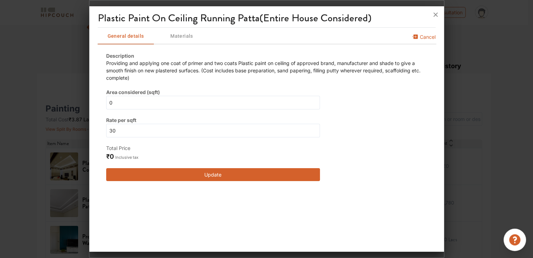
click at [226, 178] on button "Update" at bounding box center [213, 174] width 214 height 13
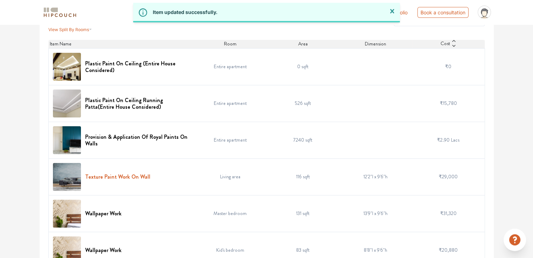
scroll to position [175, 0]
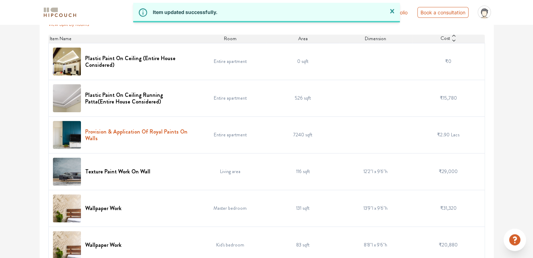
click at [157, 131] on h6 "Provision & Application Of Royal Paints On Walls" at bounding box center [137, 134] width 105 height 13
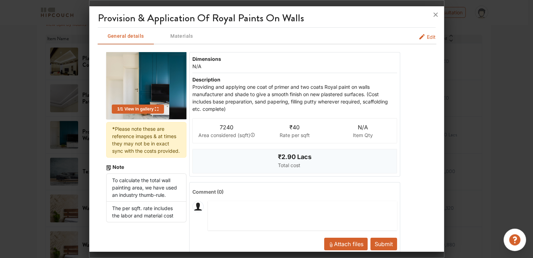
click at [426, 37] on span "Edit" at bounding box center [430, 36] width 9 height 7
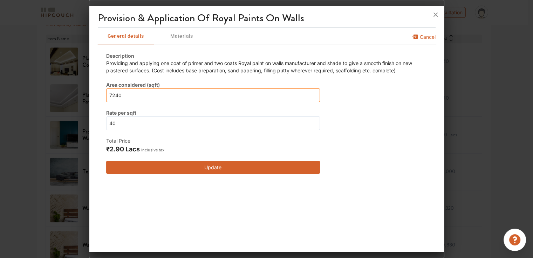
drag, startPoint x: 123, startPoint y: 93, endPoint x: 84, endPoint y: 91, distance: 38.6
click at [89, 91] on div "Provision & Application Of Royal Paints On Walls General details Materials Canc…" at bounding box center [266, 129] width 355 height 258
type input "0"
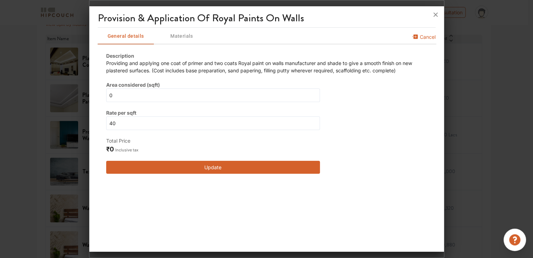
click at [204, 171] on button "Update" at bounding box center [213, 167] width 214 height 13
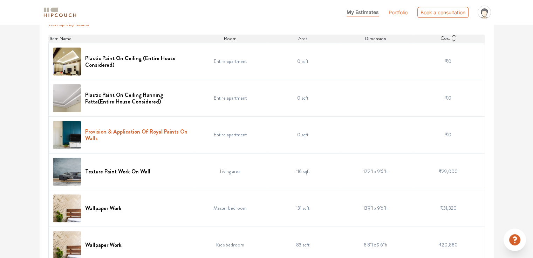
click at [124, 132] on h6 "Provision & Application Of Royal Paints On Walls" at bounding box center [137, 134] width 105 height 13
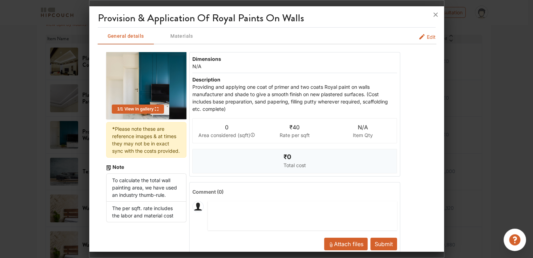
click at [426, 37] on span "Edit" at bounding box center [430, 36] width 9 height 7
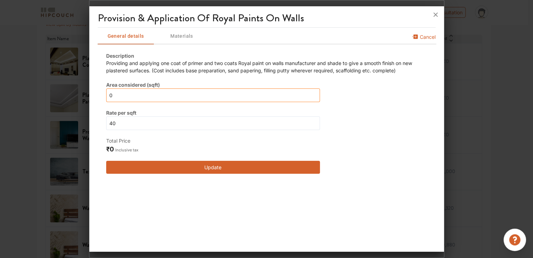
drag, startPoint x: 103, startPoint y: 91, endPoint x: 98, endPoint y: 89, distance: 4.8
click at [98, 89] on div "Description Providing and applying one coat of primer and two coats Royal paint…" at bounding box center [267, 113] width 338 height 139
type input "7"
type input "72"
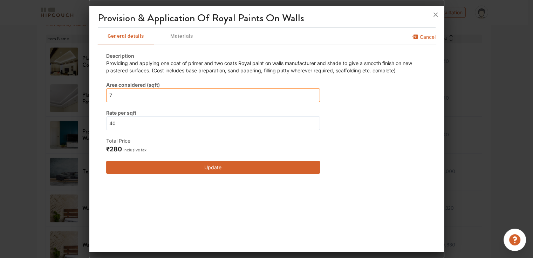
type input "72"
type input "724"
type input "7240"
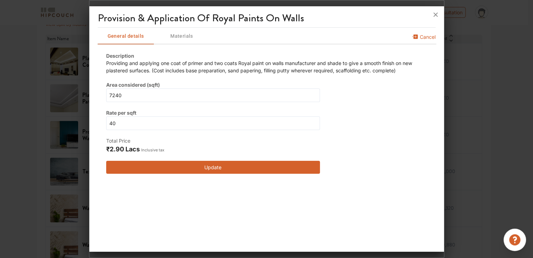
click at [208, 168] on button "Update" at bounding box center [213, 167] width 214 height 13
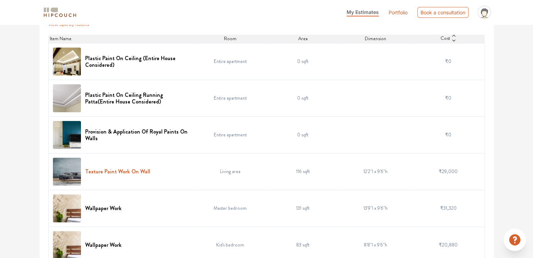
scroll to position [186, 0]
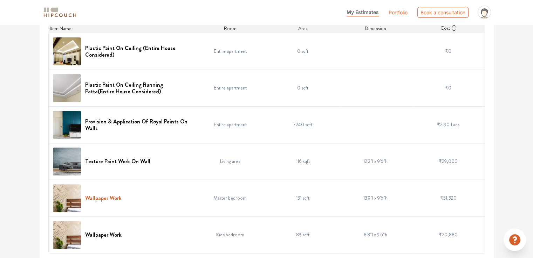
click at [114, 198] on h6 "Wallpaper Work" at bounding box center [103, 198] width 36 height 7
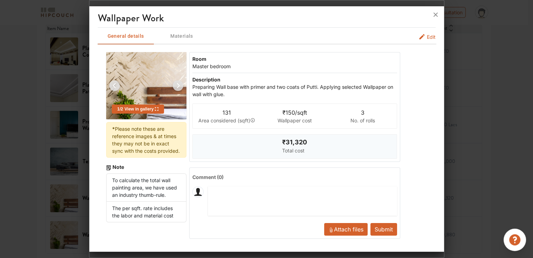
click at [429, 37] on span "Edit" at bounding box center [430, 36] width 9 height 7
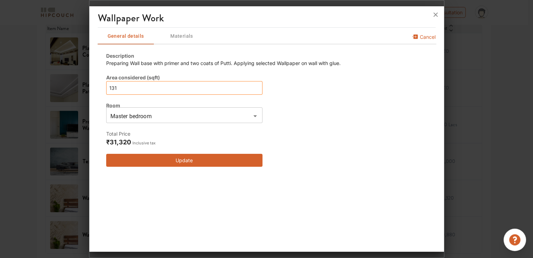
drag, startPoint x: 120, startPoint y: 93, endPoint x: 79, endPoint y: 87, distance: 41.7
click at [89, 87] on div "Wallpaper Work General details Materials Cancel Description Preparing Wall base…" at bounding box center [266, 129] width 355 height 258
type input "0"
click at [185, 161] on button "Update" at bounding box center [184, 160] width 156 height 13
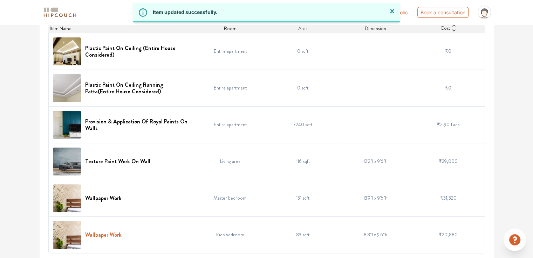
click at [97, 235] on h6 "Wallpaper Work" at bounding box center [103, 235] width 36 height 7
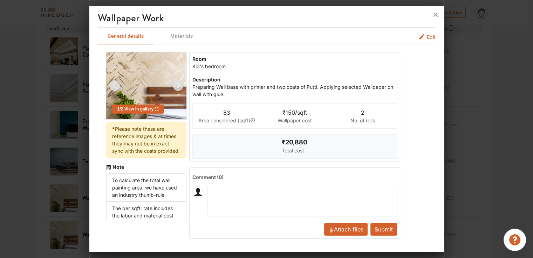
click at [429, 36] on span "Edit" at bounding box center [430, 36] width 9 height 7
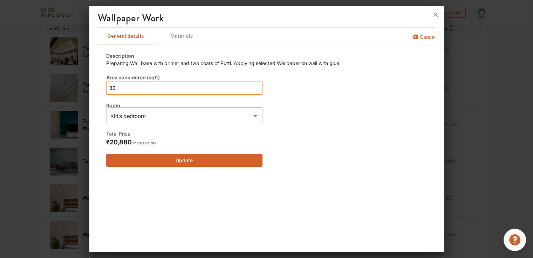
drag, startPoint x: 119, startPoint y: 85, endPoint x: 92, endPoint y: 85, distance: 27.3
click at [92, 85] on div "Wallpaper Work General details Materials Cancel Description Preparing Wall base…" at bounding box center [266, 130] width 354 height 243
type input "0"
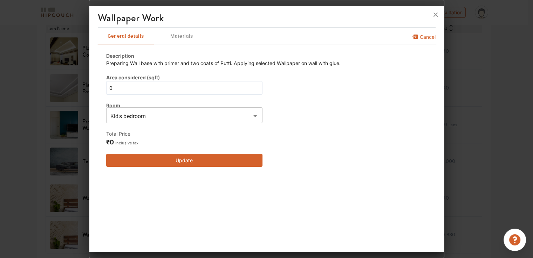
click at [169, 156] on button "Update" at bounding box center [184, 160] width 156 height 13
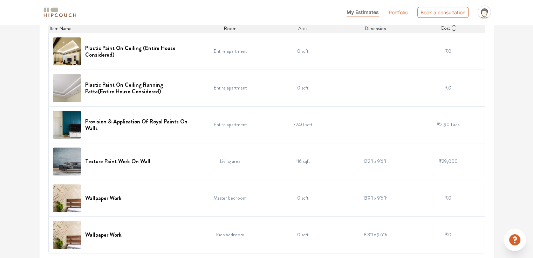
scroll to position [0, 0]
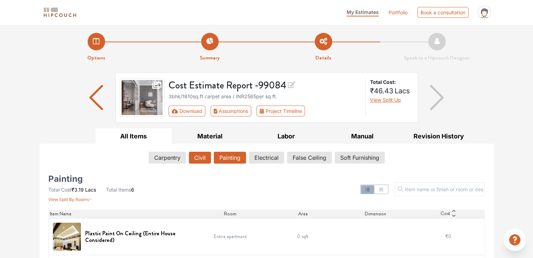
click at [196, 159] on button "Civil" at bounding box center [200, 158] width 22 height 12
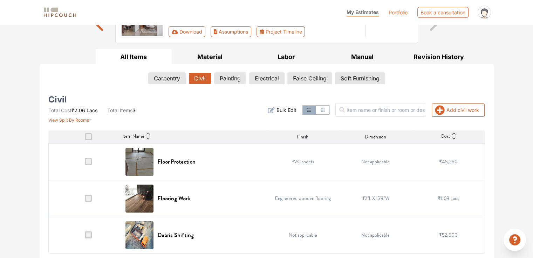
scroll to position [80, 0]
click at [180, 160] on h6 "Floor Protection" at bounding box center [177, 161] width 38 height 7
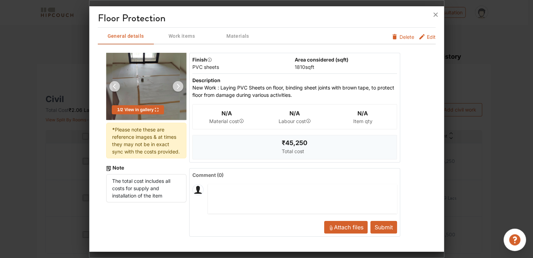
click at [405, 37] on span "Delete" at bounding box center [406, 36] width 15 height 7
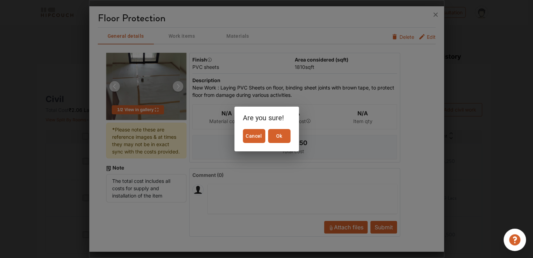
click at [289, 138] on button "Ok" at bounding box center [279, 136] width 22 height 14
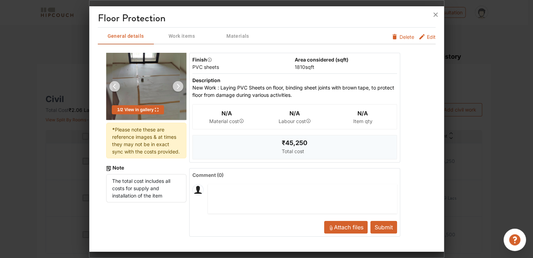
click at [389, 228] on button "Submit" at bounding box center [383, 227] width 27 height 13
click at [430, 37] on span "Edit" at bounding box center [430, 38] width 9 height 11
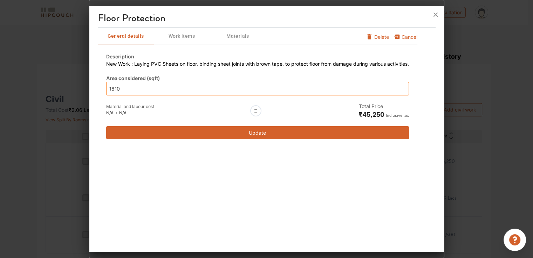
drag, startPoint x: 124, startPoint y: 90, endPoint x: 67, endPoint y: 83, distance: 57.5
click at [89, 83] on div "Floor Protection General details Work items Materials Cancel Delete Description…" at bounding box center [266, 129] width 355 height 258
type input "0"
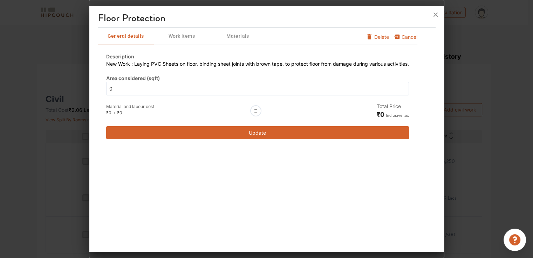
click at [260, 133] on button "Update" at bounding box center [257, 132] width 302 height 13
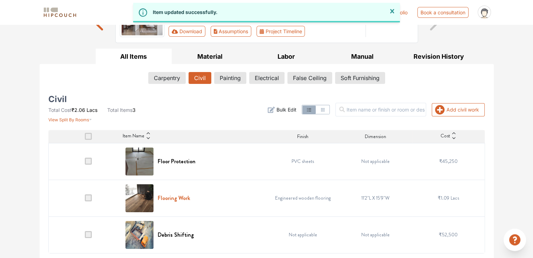
click at [170, 198] on h6 "Flooring Work" at bounding box center [174, 198] width 33 height 7
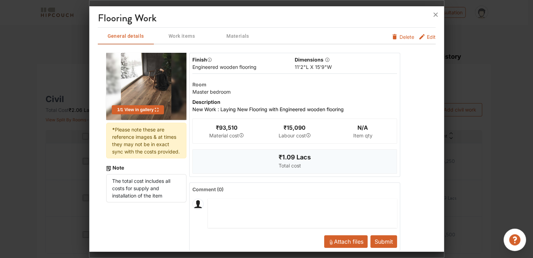
click at [403, 37] on span "Delete" at bounding box center [406, 36] width 15 height 7
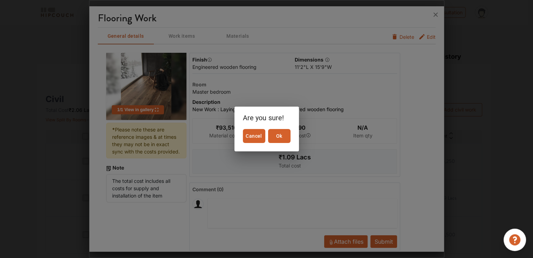
click at [283, 137] on span "Ok" at bounding box center [279, 136] width 17 height 9
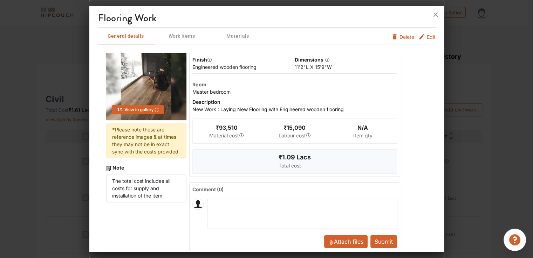
click at [373, 241] on button "Submit" at bounding box center [383, 242] width 27 height 13
click at [433, 14] on icon at bounding box center [435, 14] width 11 height 11
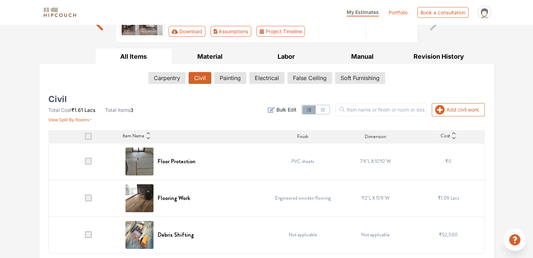
click at [89, 198] on span at bounding box center [88, 198] width 7 height 7
click at [85, 200] on input "checkbox" at bounding box center [85, 200] width 0 height 0
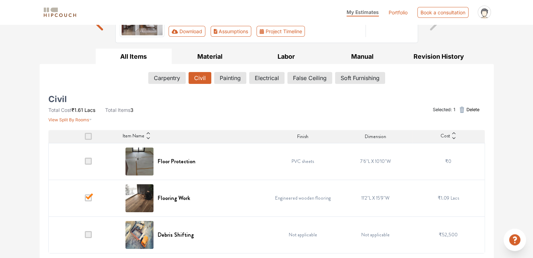
click at [87, 234] on span at bounding box center [88, 234] width 7 height 7
click at [85, 237] on input "checkbox" at bounding box center [85, 237] width 0 height 0
click at [88, 162] on span at bounding box center [88, 161] width 7 height 7
click at [85, 163] on input "checkbox" at bounding box center [85, 163] width 0 height 0
click at [468, 109] on span "Delete" at bounding box center [472, 109] width 13 height 7
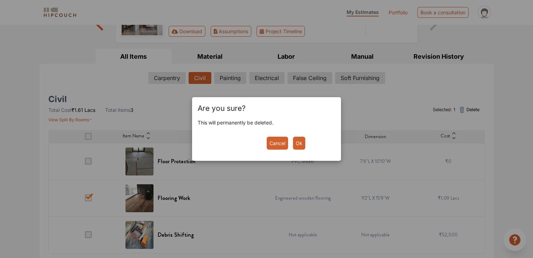
click at [300, 141] on button "Ok" at bounding box center [299, 143] width 12 height 13
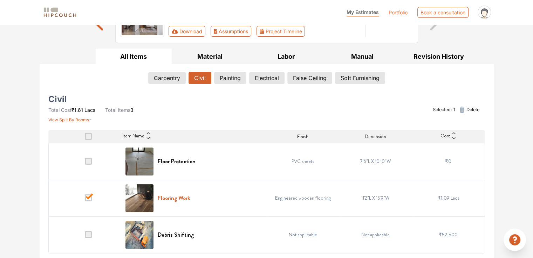
click at [183, 196] on h6 "Flooring Work" at bounding box center [174, 198] width 33 height 7
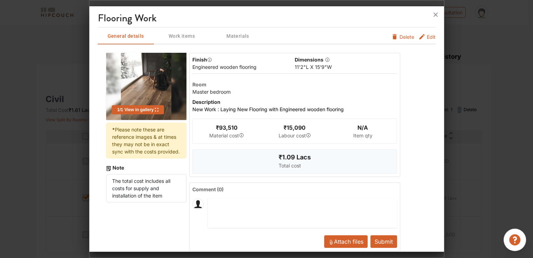
click at [404, 37] on span "Delete" at bounding box center [406, 36] width 15 height 7
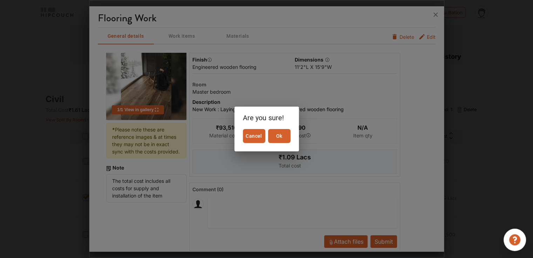
click at [277, 135] on span "Ok" at bounding box center [279, 136] width 17 height 9
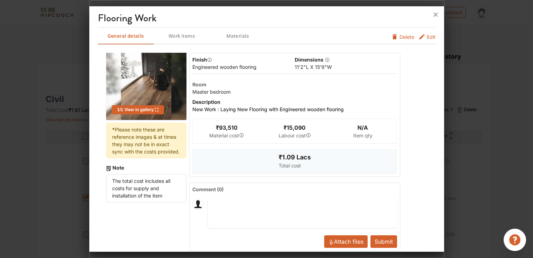
click at [382, 241] on button "Submit" at bounding box center [383, 242] width 27 height 13
click at [436, 13] on icon at bounding box center [435, 14] width 11 height 11
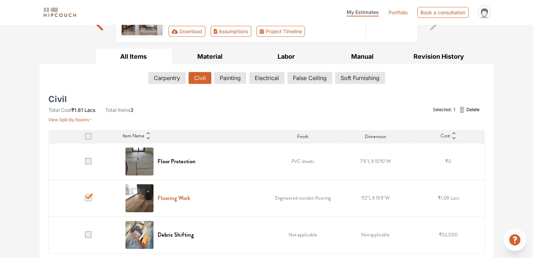
click at [166, 199] on h6 "Flooring Work" at bounding box center [174, 198] width 33 height 7
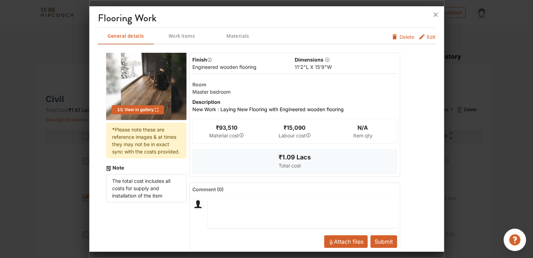
click at [77, 198] on div at bounding box center [266, 129] width 533 height 258
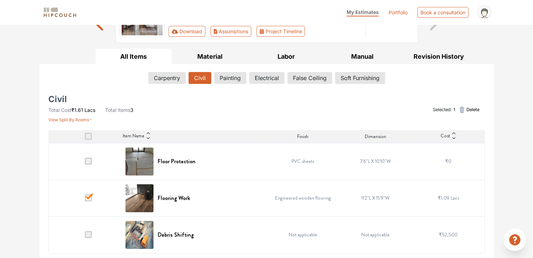
click at [92, 195] on td at bounding box center [84, 198] width 73 height 37
click at [85, 196] on span at bounding box center [88, 198] width 7 height 7
click at [85, 200] on input "checkbox" at bounding box center [85, 200] width 0 height 0
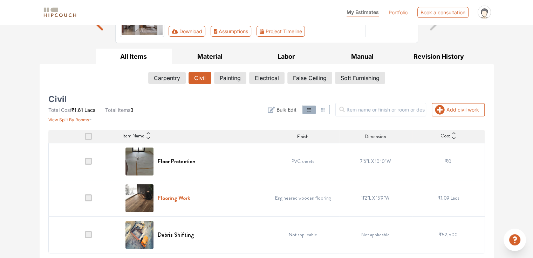
click at [179, 198] on h6 "Flooring Work" at bounding box center [174, 198] width 33 height 7
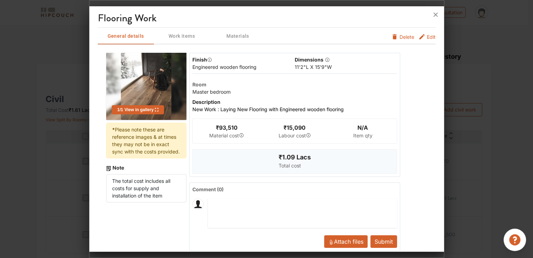
click at [399, 36] on span "Delete" at bounding box center [406, 36] width 15 height 7
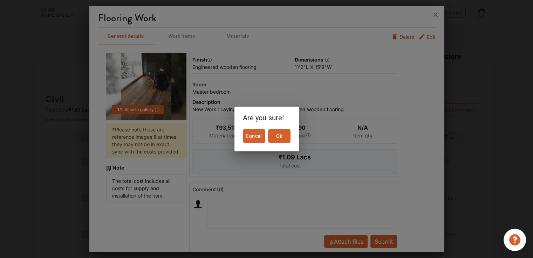
click at [284, 138] on span "Ok" at bounding box center [279, 136] width 17 height 9
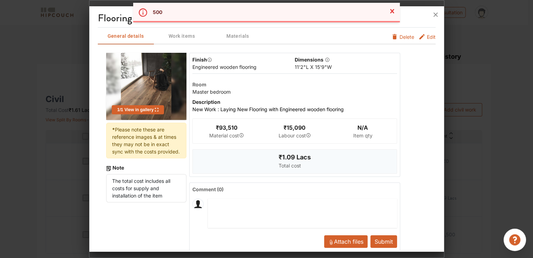
click at [388, 241] on button "Submit" at bounding box center [383, 242] width 27 height 13
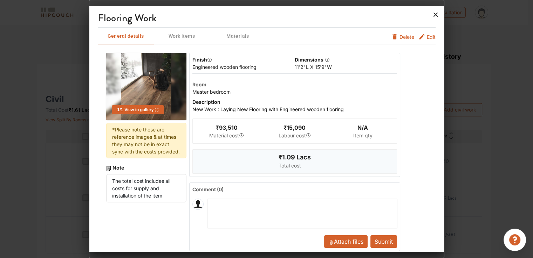
click at [433, 14] on icon at bounding box center [435, 14] width 11 height 11
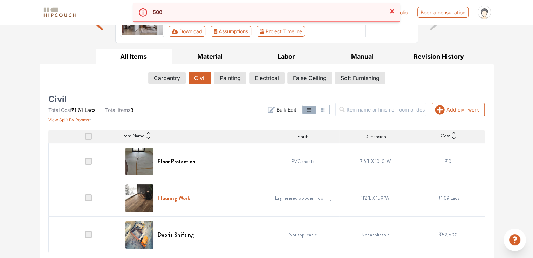
click at [174, 196] on h6 "Flooring Work" at bounding box center [174, 198] width 33 height 7
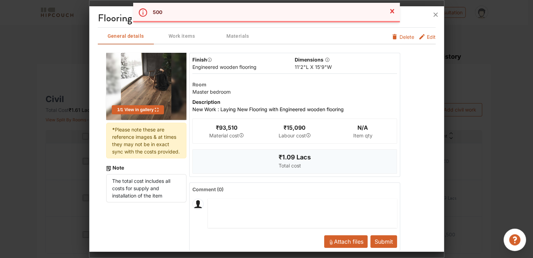
click at [434, 16] on icon at bounding box center [435, 15] width 4 height 4
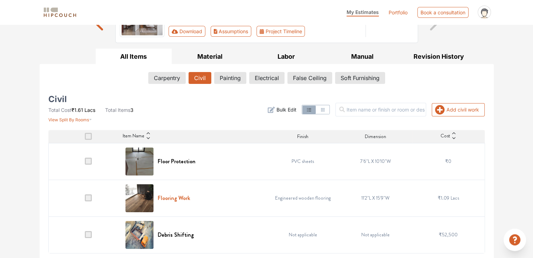
click at [167, 198] on h6 "Flooring Work" at bounding box center [174, 198] width 33 height 7
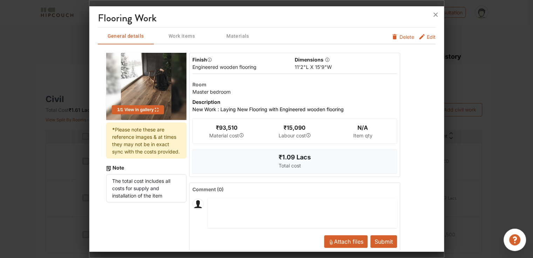
click at [426, 37] on span "Edit" at bounding box center [430, 38] width 9 height 11
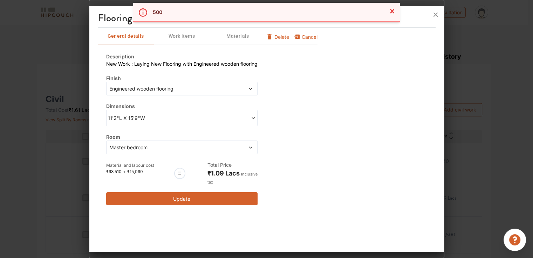
click at [138, 117] on span "11'2"L X 15'9"W" at bounding box center [145, 117] width 74 height 7
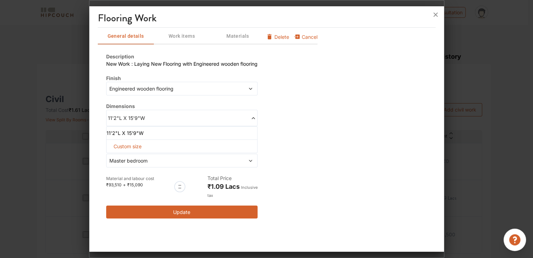
click at [123, 145] on span "Custom size" at bounding box center [128, 146] width 34 height 13
click at [119, 157] on input "text" at bounding box center [120, 158] width 16 height 13
type input "0"
click at [159, 158] on input "text" at bounding box center [156, 158] width 16 height 13
type input "0"
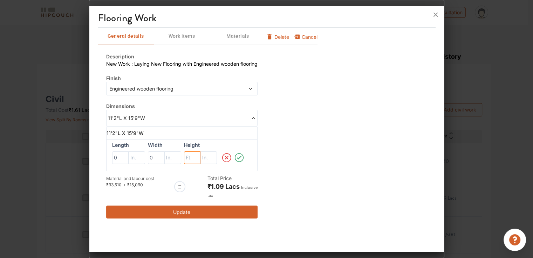
click at [190, 158] on input "text" at bounding box center [192, 158] width 16 height 13
type input "0"
click at [182, 208] on button "Update" at bounding box center [181, 212] width 151 height 13
click at [182, 210] on button "Update" at bounding box center [181, 212] width 151 height 13
click at [278, 37] on span "Delete" at bounding box center [281, 36] width 15 height 7
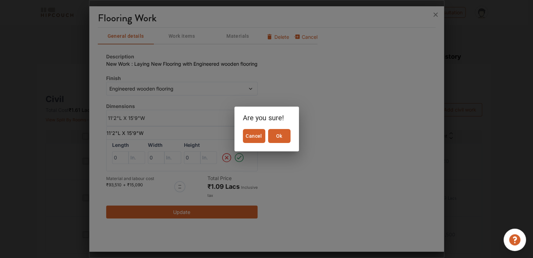
click at [281, 137] on span "Ok" at bounding box center [279, 136] width 17 height 9
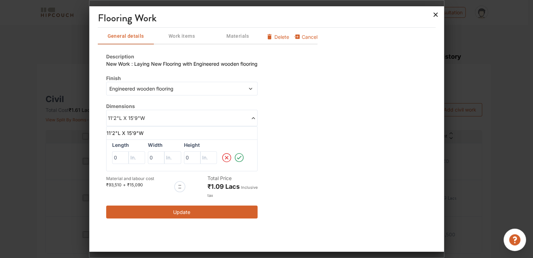
click at [433, 15] on icon at bounding box center [435, 14] width 11 height 11
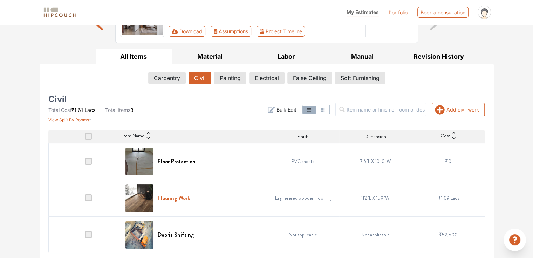
click at [185, 197] on h6 "Flooring Work" at bounding box center [174, 198] width 33 height 7
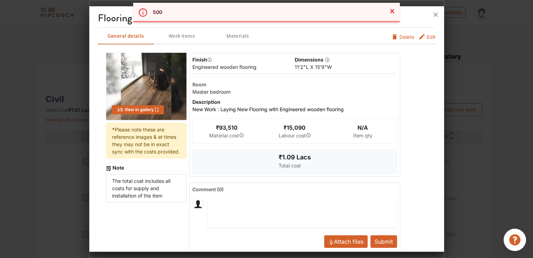
click at [405, 37] on span "Delete" at bounding box center [406, 36] width 15 height 7
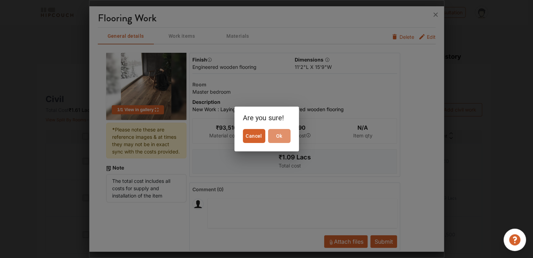
click at [278, 140] on button "Ok" at bounding box center [279, 136] width 22 height 14
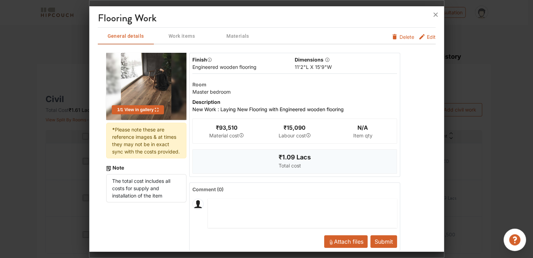
click at [426, 36] on span "Edit" at bounding box center [430, 38] width 9 height 11
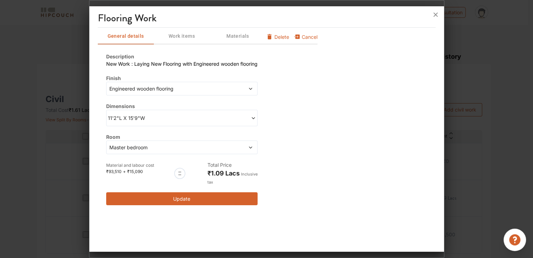
click at [141, 117] on span "11'2"L X 15'9"W" at bounding box center [145, 117] width 74 height 7
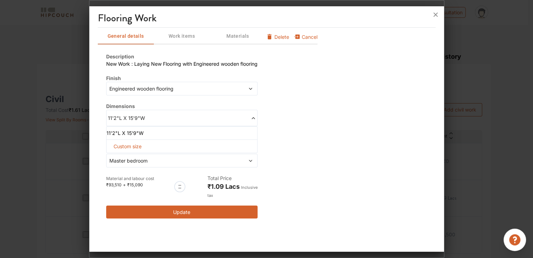
click at [134, 146] on span "Custom size" at bounding box center [128, 146] width 34 height 13
click at [120, 158] on input "text" at bounding box center [120, 158] width 16 height 13
type input "0"
drag, startPoint x: 161, startPoint y: 159, endPoint x: 173, endPoint y: 158, distance: 11.6
click at [161, 159] on input "text" at bounding box center [156, 158] width 16 height 13
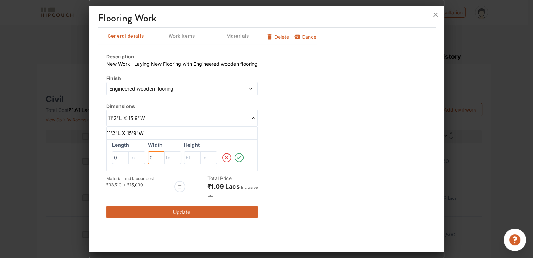
type input "0"
click at [195, 157] on input "text" at bounding box center [192, 158] width 16 height 13
type input "0"
drag, startPoint x: 181, startPoint y: 213, endPoint x: 272, endPoint y: 173, distance: 98.9
click at [294, 171] on div "Description New Work : Laying New Flooring with Engineered wooden flooring Fini…" at bounding box center [208, 135] width 220 height 183
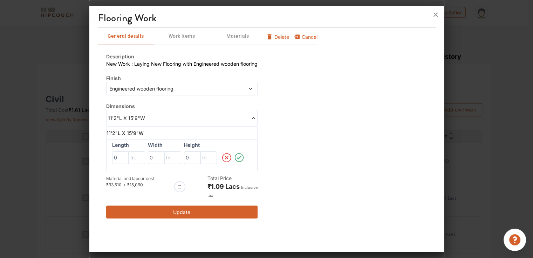
click at [242, 157] on icon at bounding box center [239, 158] width 11 height 14
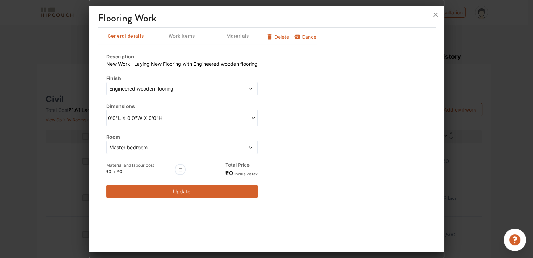
click at [179, 200] on div "Description New Work : Laying New Flooring with Engineered wooden flooring Fini…" at bounding box center [208, 125] width 220 height 162
click at [181, 193] on button "Update" at bounding box center [181, 191] width 151 height 13
click at [434, 14] on icon at bounding box center [435, 15] width 4 height 4
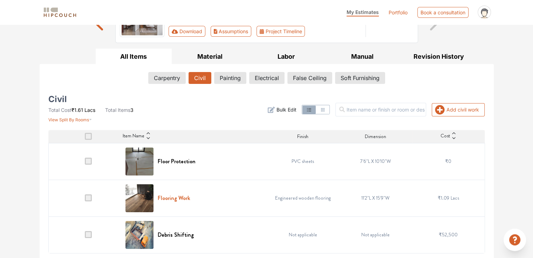
click at [161, 197] on h6 "Flooring Work" at bounding box center [174, 198] width 33 height 7
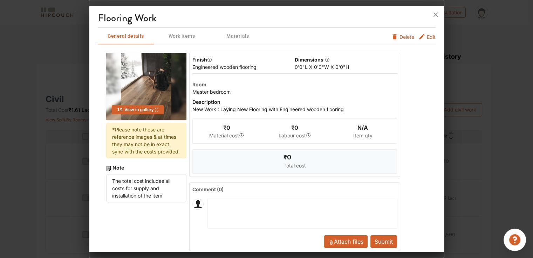
click at [380, 242] on button "Submit" at bounding box center [383, 242] width 27 height 13
click at [399, 36] on span "Delete" at bounding box center [406, 36] width 15 height 7
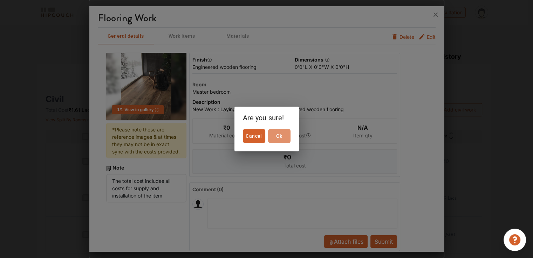
click at [282, 136] on span "Ok" at bounding box center [279, 136] width 17 height 9
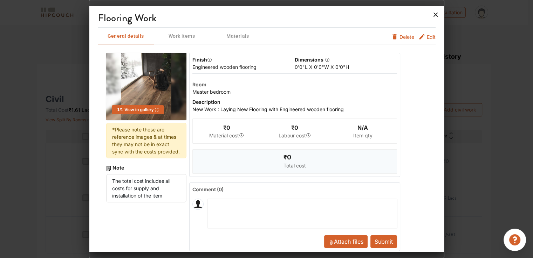
click at [435, 13] on icon at bounding box center [435, 14] width 11 height 11
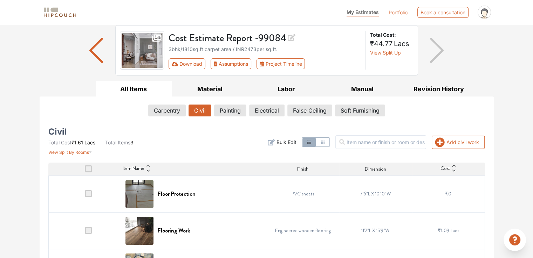
scroll to position [0, 0]
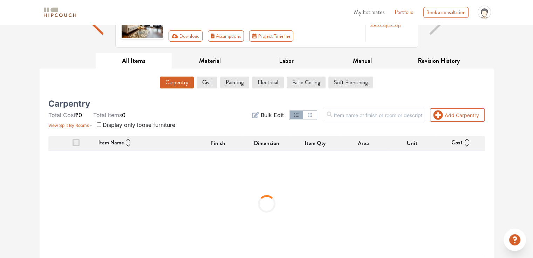
scroll to position [81, 0]
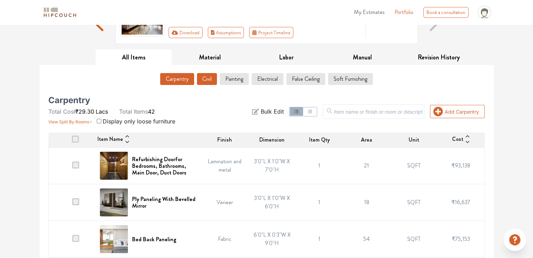
click at [204, 77] on button "Civil" at bounding box center [207, 79] width 20 height 12
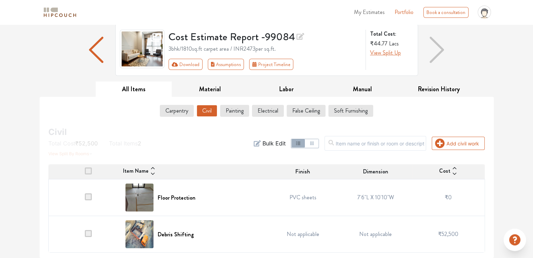
scroll to position [48, 0]
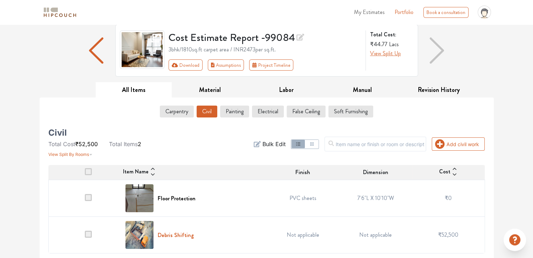
click at [186, 234] on h6 "Debris Shifting" at bounding box center [176, 235] width 36 height 7
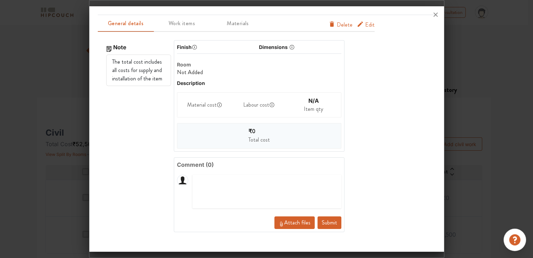
scroll to position [0, 0]
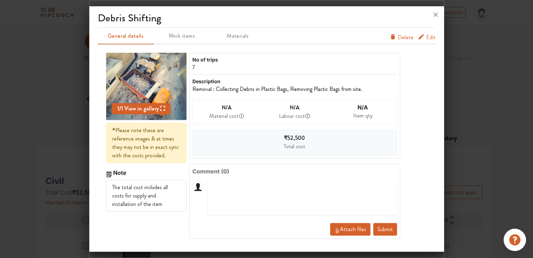
click at [403, 36] on span "Delete" at bounding box center [405, 37] width 16 height 8
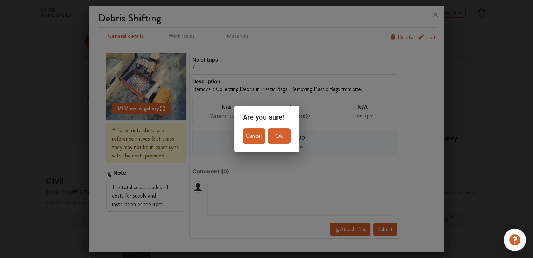
drag, startPoint x: 278, startPoint y: 132, endPoint x: 324, endPoint y: 160, distance: 54.2
click at [278, 132] on span "Ok" at bounding box center [279, 136] width 17 height 10
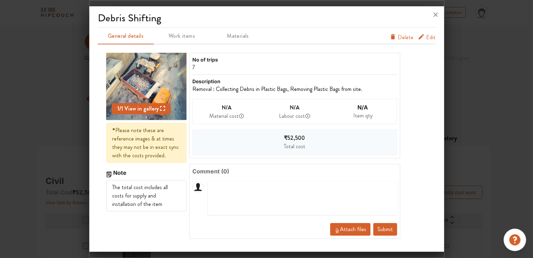
click at [386, 231] on button "Submit" at bounding box center [385, 229] width 24 height 13
click at [432, 38] on span "Edit" at bounding box center [430, 38] width 9 height 11
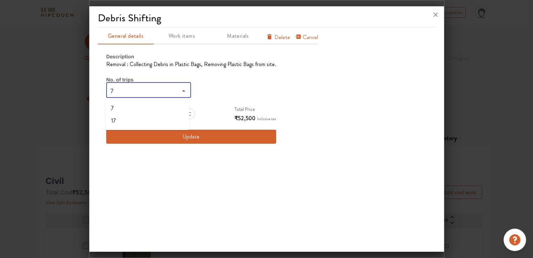
drag, startPoint x: 131, startPoint y: 89, endPoint x: 48, endPoint y: 91, distance: 83.4
click at [89, 91] on div "Debris Shifting General details Work items Materials Cancel Delete Description …" at bounding box center [266, 129] width 355 height 258
type input "0"
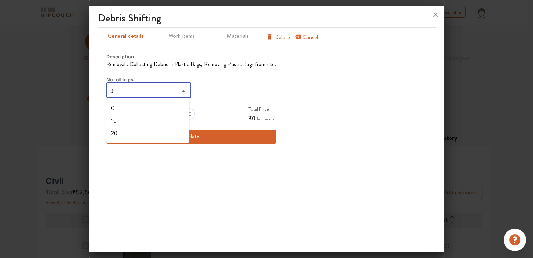
type input "0"
click at [208, 136] on button "Update" at bounding box center [191, 137] width 170 height 14
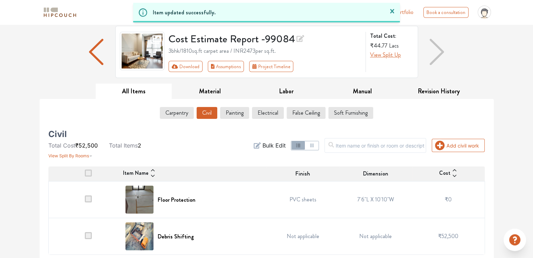
scroll to position [48, 0]
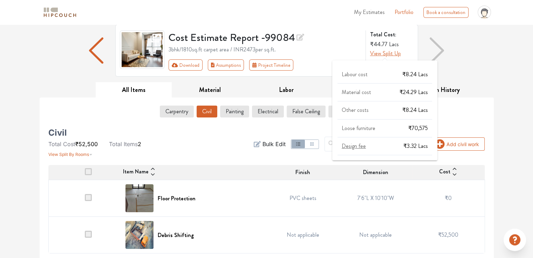
click at [349, 147] on span "Design fee" at bounding box center [353, 146] width 24 height 8
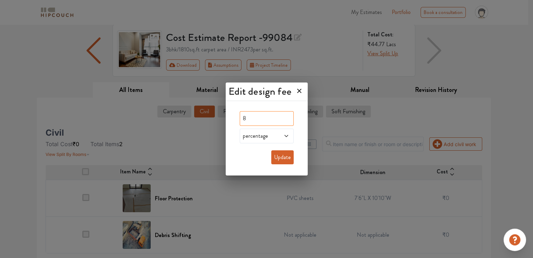
drag, startPoint x: 245, startPoint y: 118, endPoint x: 223, endPoint y: 118, distance: 22.4
click at [223, 118] on div "Edit design fee 8 percentage Update" at bounding box center [266, 129] width 533 height 258
type input "0"
click at [285, 159] on button "Update" at bounding box center [282, 158] width 22 height 14
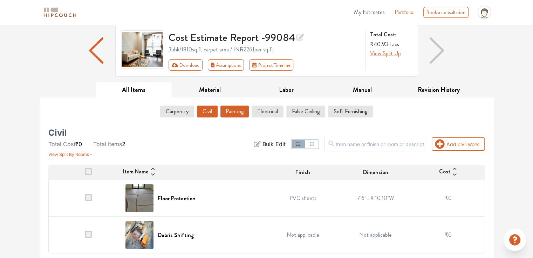
click at [229, 109] on button "Painting" at bounding box center [234, 112] width 28 height 12
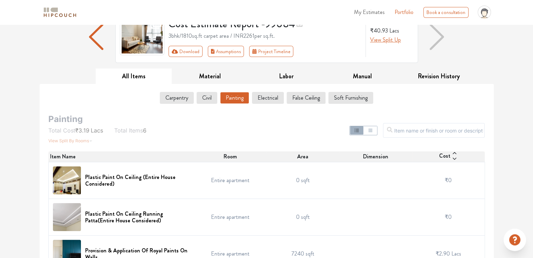
scroll to position [0, 0]
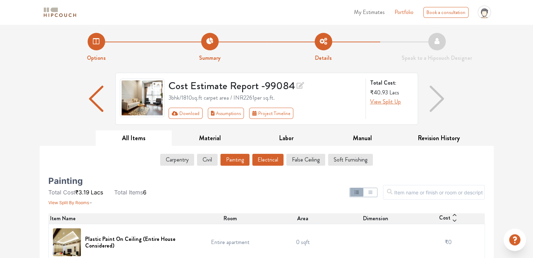
click at [267, 161] on button "Electrical" at bounding box center [267, 160] width 31 height 12
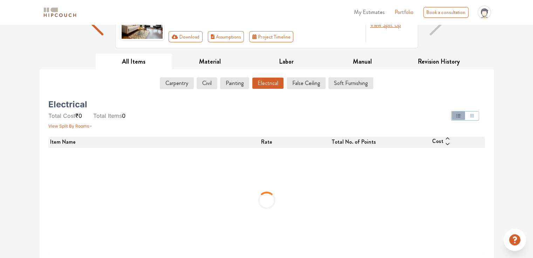
scroll to position [7, 0]
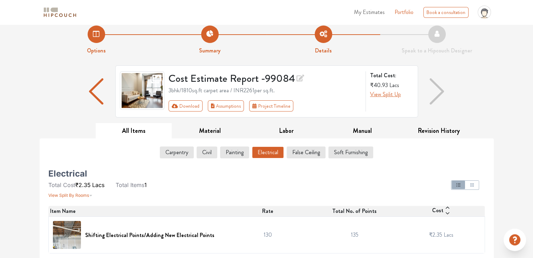
click at [252, 147] on button "Electrical" at bounding box center [268, 153] width 32 height 12
click at [181, 152] on button "Carpentry" at bounding box center [176, 153] width 33 height 12
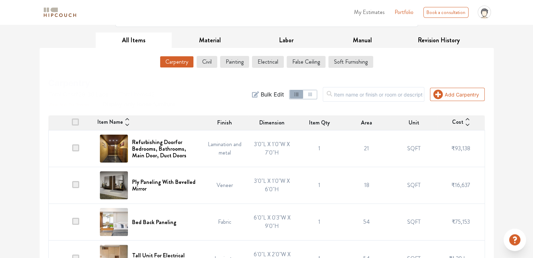
scroll to position [105, 0]
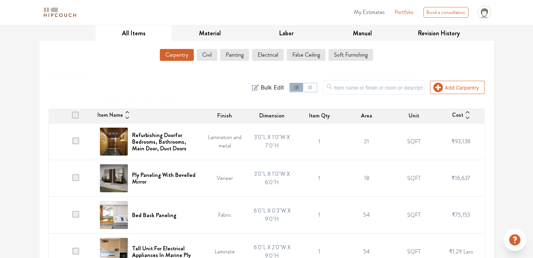
click at [76, 141] on span at bounding box center [75, 141] width 7 height 7
click at [72, 144] on input "checkbox" at bounding box center [72, 144] width 0 height 0
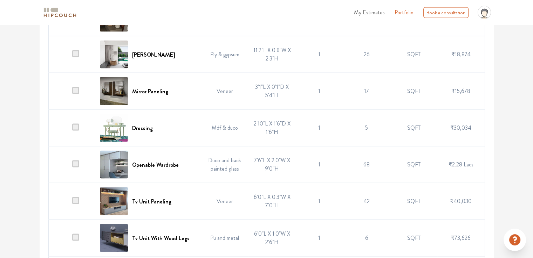
scroll to position [1330, 0]
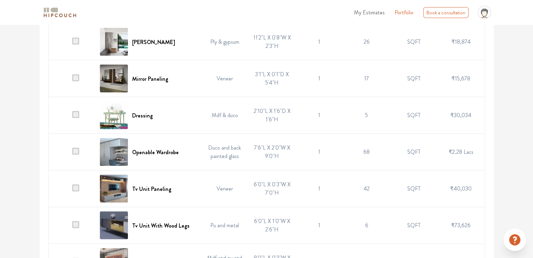
click at [76, 149] on span at bounding box center [75, 151] width 7 height 7
click at [72, 154] on input "checkbox" at bounding box center [72, 154] width 0 height 0
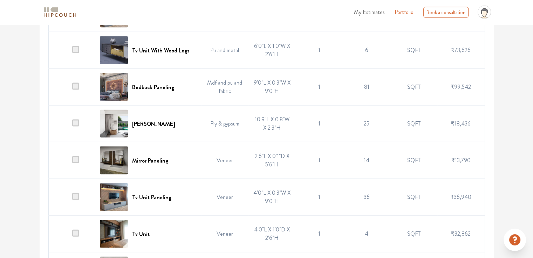
scroll to position [1538, 0]
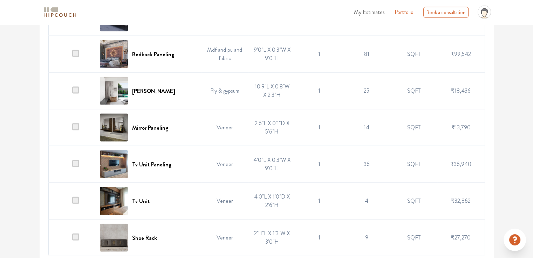
click at [78, 234] on span at bounding box center [75, 237] width 7 height 7
click at [72, 240] on input "checkbox" at bounding box center [72, 240] width 0 height 0
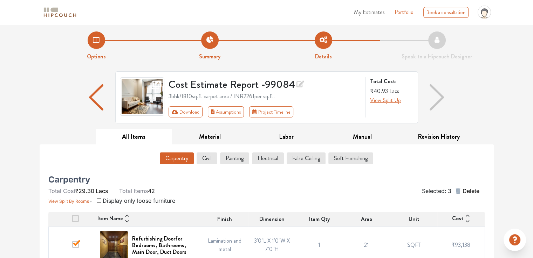
scroll to position [0, 0]
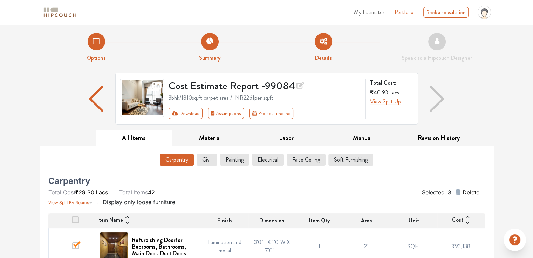
click at [473, 194] on span "Delete" at bounding box center [470, 192] width 17 height 8
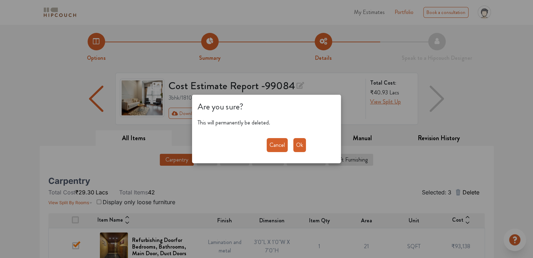
click at [299, 144] on button "Ok" at bounding box center [299, 145] width 13 height 14
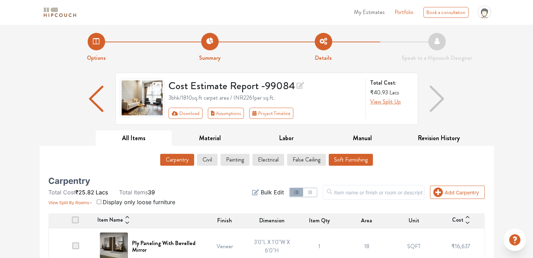
click at [357, 160] on button "Soft Furnishing" at bounding box center [350, 160] width 44 height 12
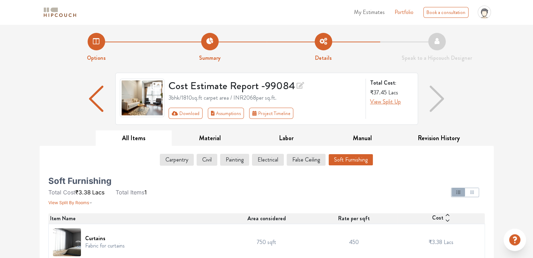
scroll to position [7, 0]
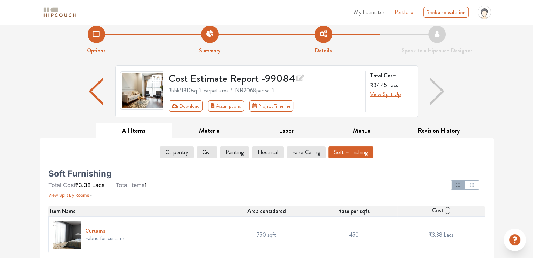
click at [89, 230] on h6 "Curtains" at bounding box center [105, 231] width 40 height 7
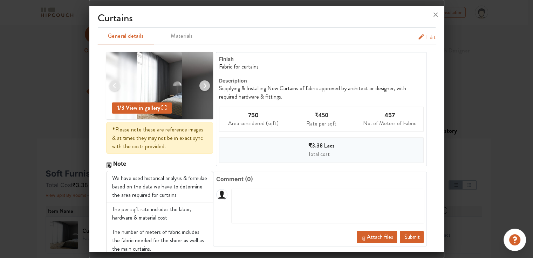
click at [426, 38] on span "Edit" at bounding box center [430, 37] width 9 height 8
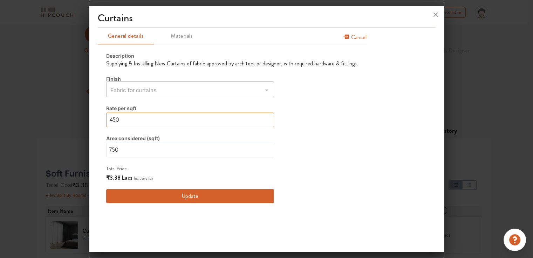
drag, startPoint x: 123, startPoint y: 122, endPoint x: 84, endPoint y: 119, distance: 38.6
click at [89, 119] on div "Curtains General details Materials Cancel Description Supplying & Installing Ne…" at bounding box center [266, 129] width 355 height 258
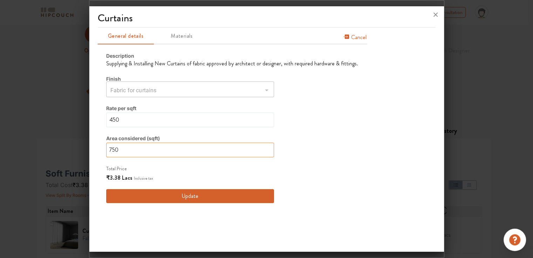
drag, startPoint x: 114, startPoint y: 148, endPoint x: 86, endPoint y: 144, distance: 28.0
click at [89, 144] on div "Curtains General details Materials Cancel Description Supplying & Installing Ne…" at bounding box center [266, 129] width 355 height 258
type input "0"
click at [208, 200] on button "Update" at bounding box center [190, 196] width 168 height 14
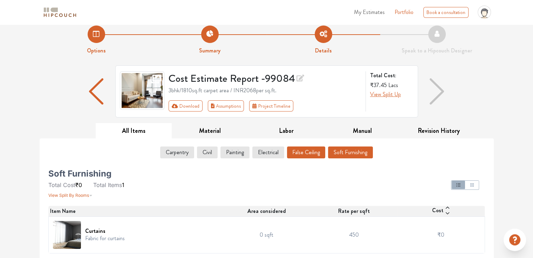
click at [308, 153] on button "False Ceiling" at bounding box center [306, 153] width 38 height 12
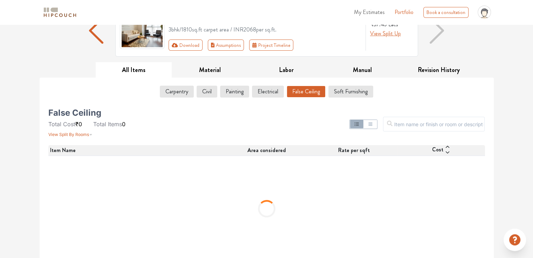
scroll to position [77, 0]
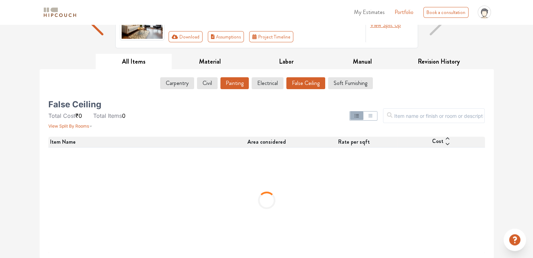
click at [228, 85] on button "Painting" at bounding box center [234, 83] width 28 height 12
